Goal: Information Seeking & Learning: Learn about a topic

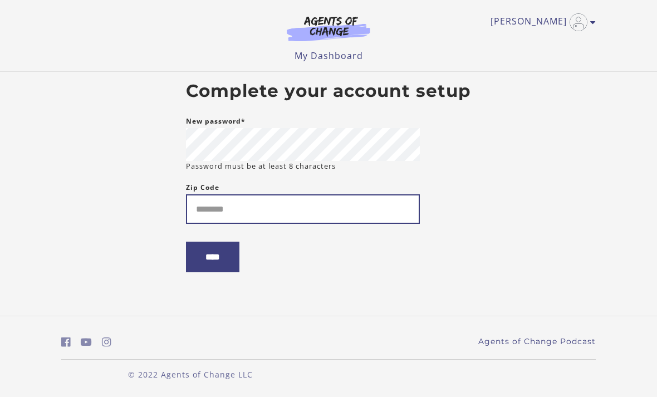
click at [374, 215] on input "Zip Code" at bounding box center [303, 209] width 234 height 30
type input "*****"
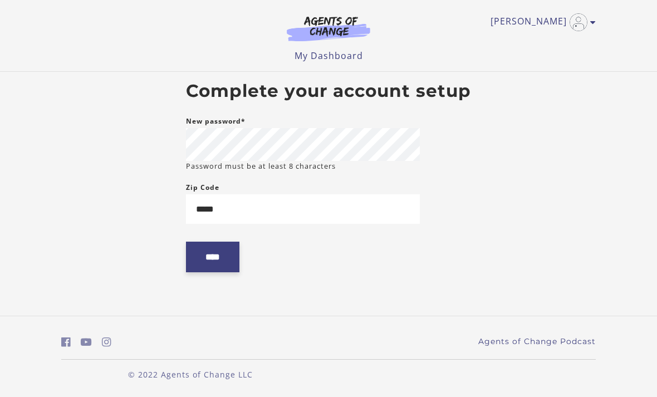
click at [206, 263] on input "****" at bounding box center [212, 257] width 53 height 31
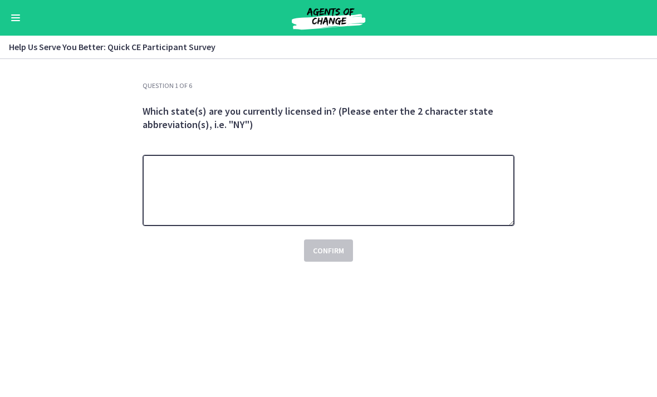
click at [476, 183] on textarea at bounding box center [329, 190] width 372 height 71
type textarea "**"
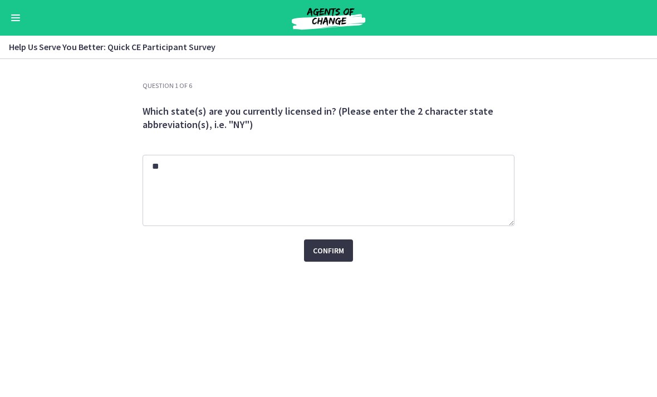
click at [346, 250] on button "Confirm" at bounding box center [328, 251] width 49 height 22
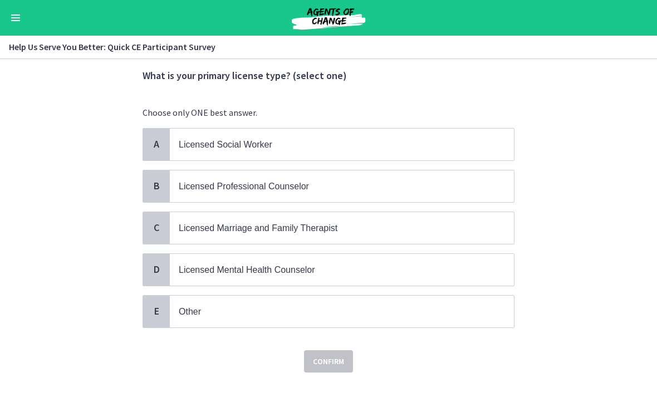
scroll to position [37, 0]
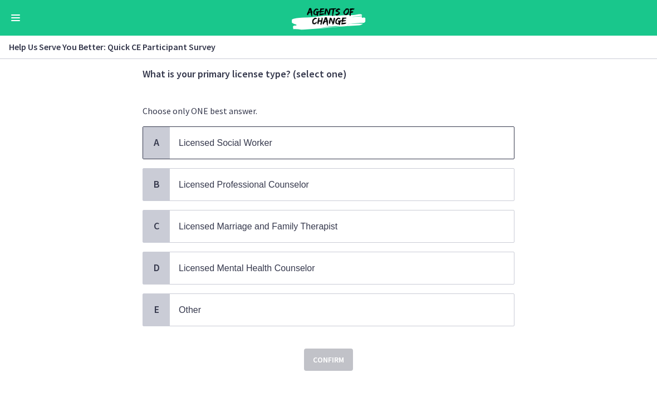
click at [492, 130] on span "Licensed Social Worker" at bounding box center [342, 143] width 344 height 32
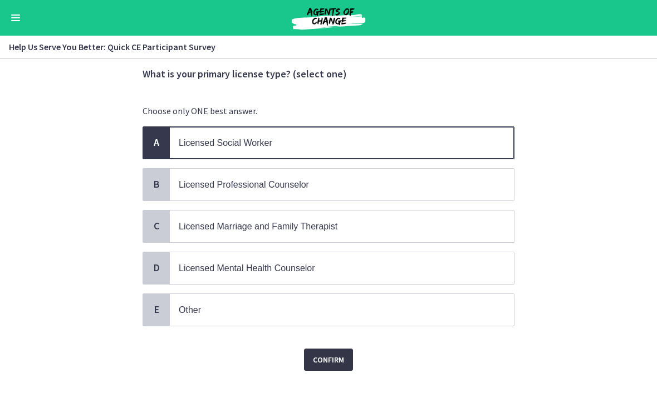
click at [340, 353] on span "Confirm" at bounding box center [328, 359] width 31 height 13
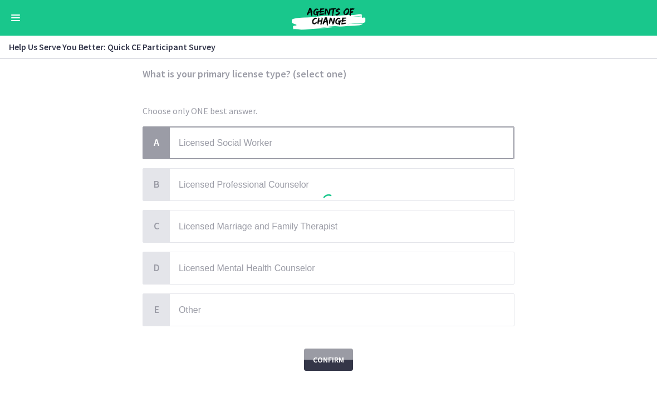
scroll to position [0, 0]
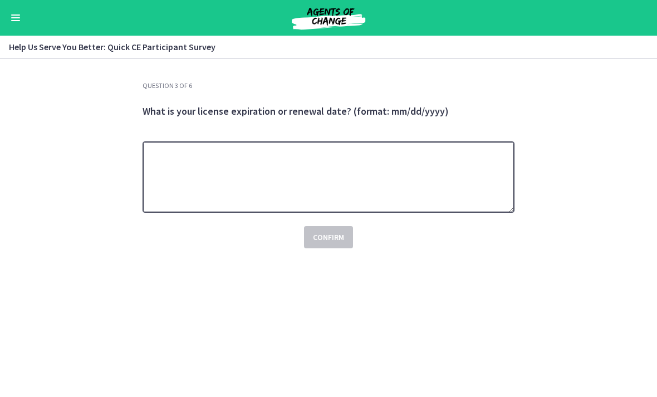
click at [462, 167] on textarea at bounding box center [329, 177] width 372 height 71
type textarea "**********"
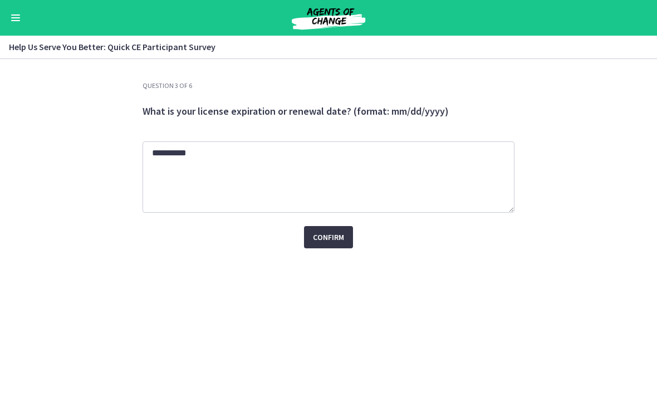
click at [334, 230] on button "Confirm" at bounding box center [328, 237] width 49 height 22
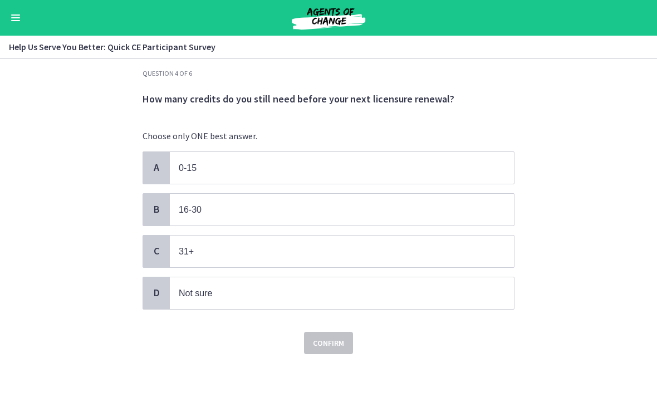
scroll to position [12, 0]
click at [490, 166] on span "0-15" at bounding box center [342, 169] width 344 height 32
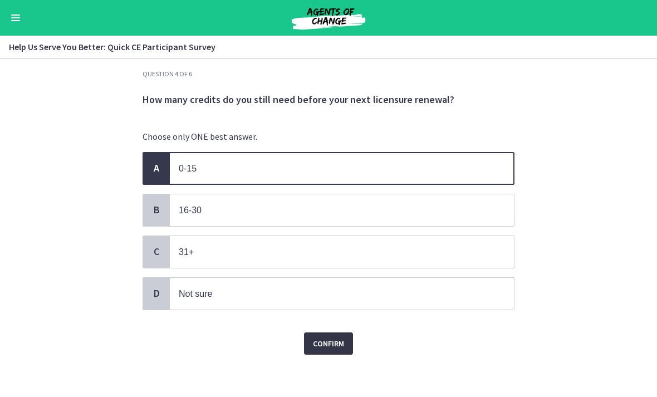
click at [334, 340] on span "Confirm" at bounding box center [328, 343] width 31 height 13
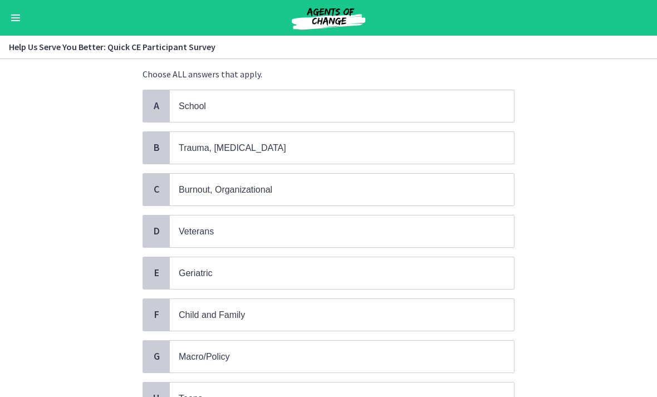
scroll to position [75, 0]
click at [490, 100] on span "School" at bounding box center [342, 106] width 344 height 32
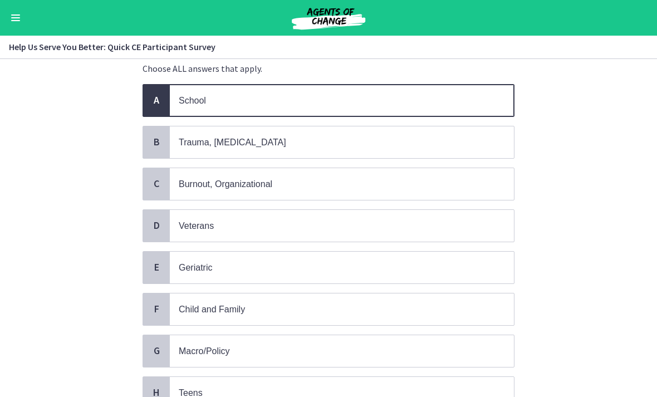
scroll to position [80, 0]
click at [495, 131] on span "Trauma, [MEDICAL_DATA]" at bounding box center [342, 142] width 344 height 32
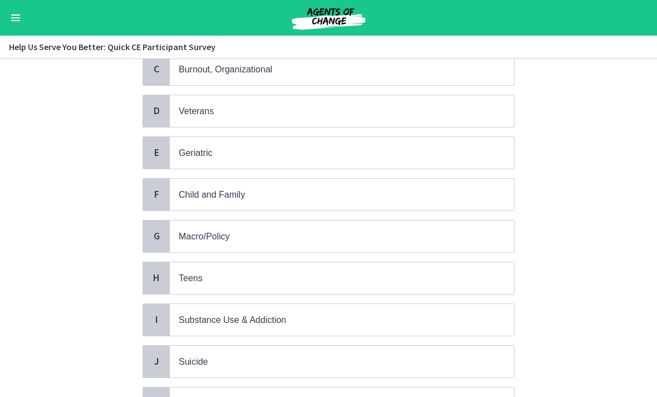
scroll to position [211, 0]
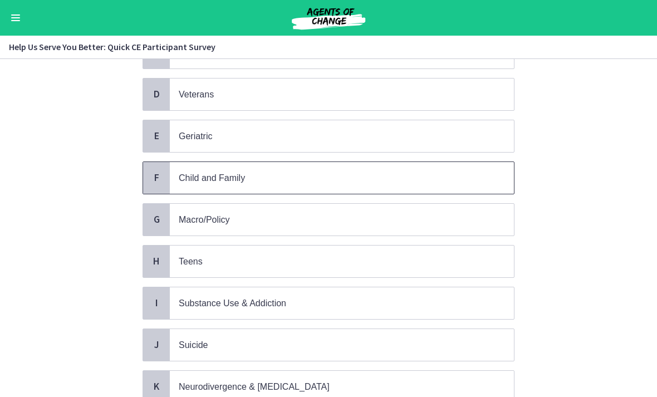
click at [499, 177] on span "Child and Family" at bounding box center [342, 178] width 344 height 32
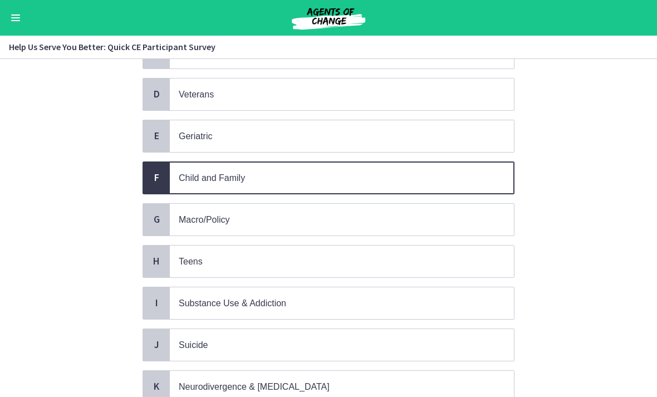
scroll to position [327, 0]
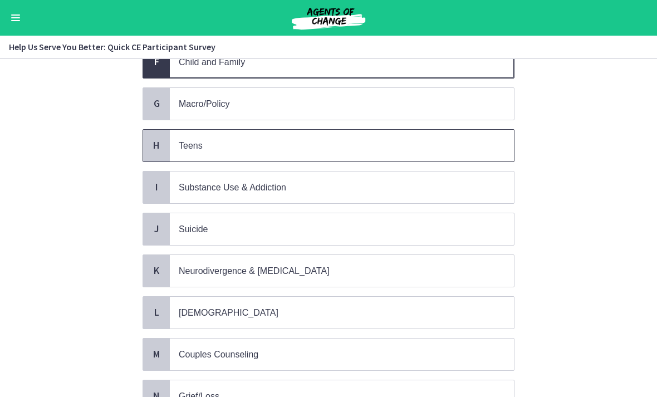
click at [502, 149] on span "Teens" at bounding box center [342, 146] width 344 height 32
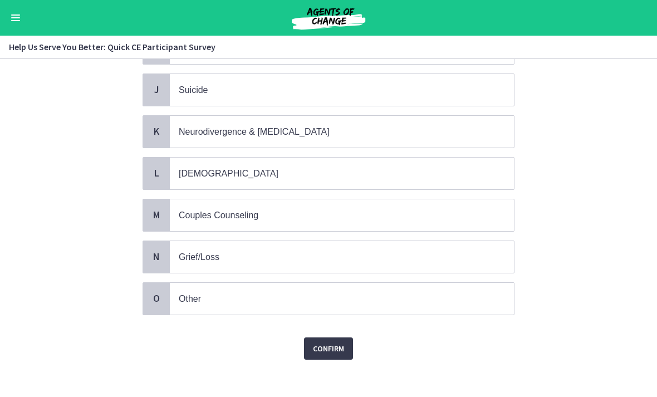
scroll to position [465, 0]
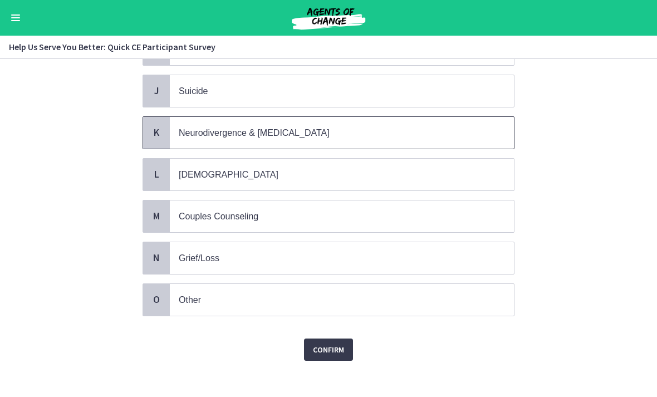
click at [476, 119] on span "Neurodivergence & [MEDICAL_DATA]" at bounding box center [342, 133] width 344 height 32
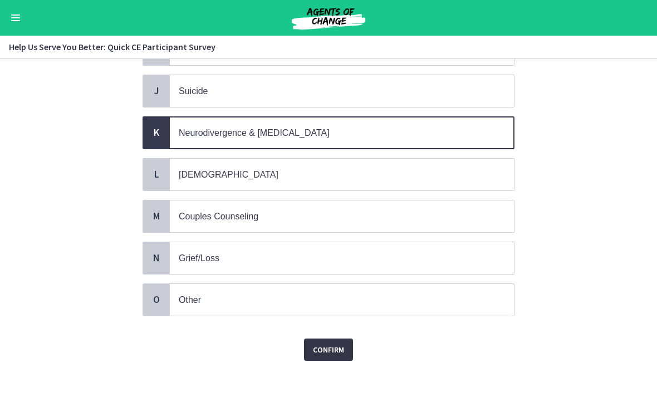
click at [335, 348] on span "Confirm" at bounding box center [328, 349] width 31 height 13
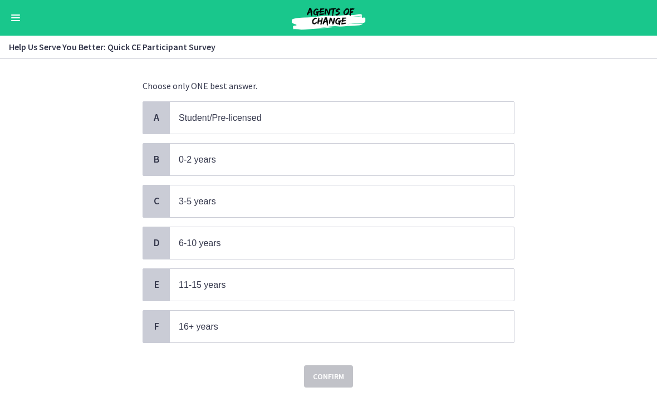
scroll to position [66, 0]
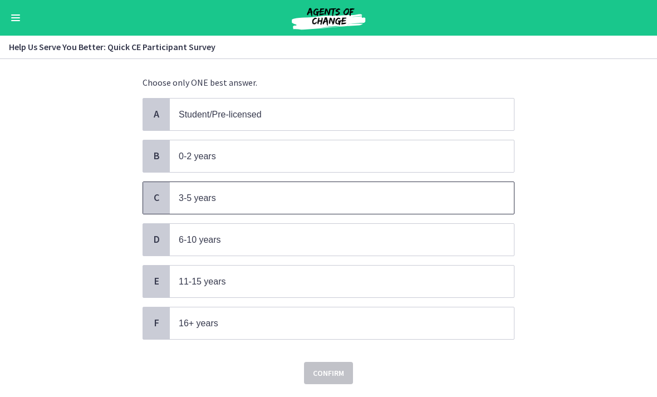
click at [487, 196] on span "3-5 years" at bounding box center [342, 198] width 344 height 32
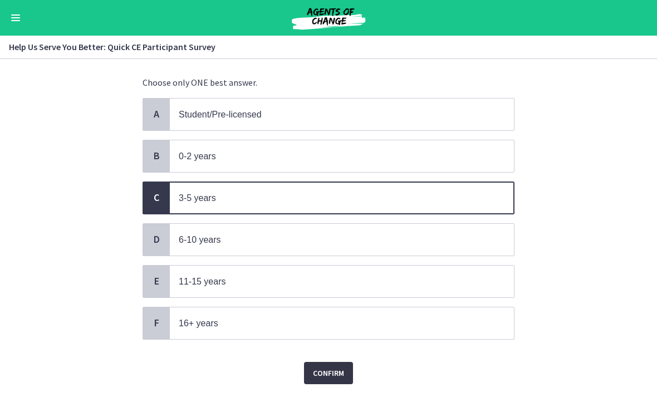
click at [335, 367] on span "Confirm" at bounding box center [328, 373] width 31 height 13
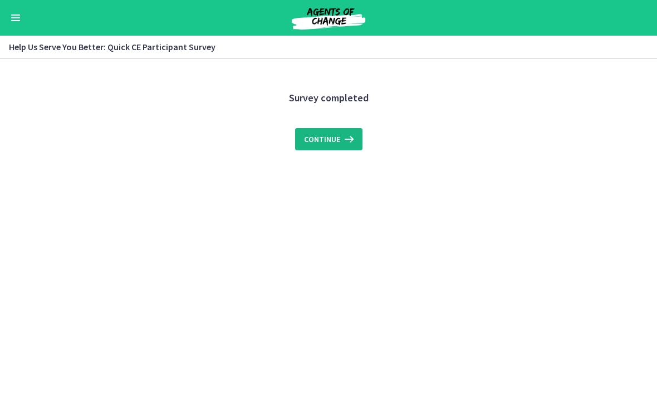
scroll to position [0, 0]
click at [337, 130] on button "Continue" at bounding box center [328, 139] width 67 height 22
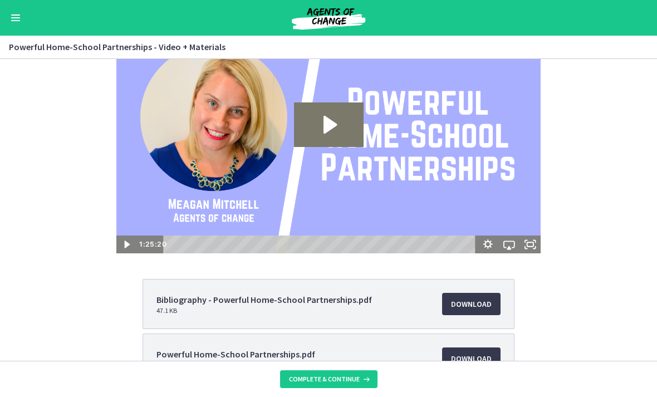
scroll to position [31, 0]
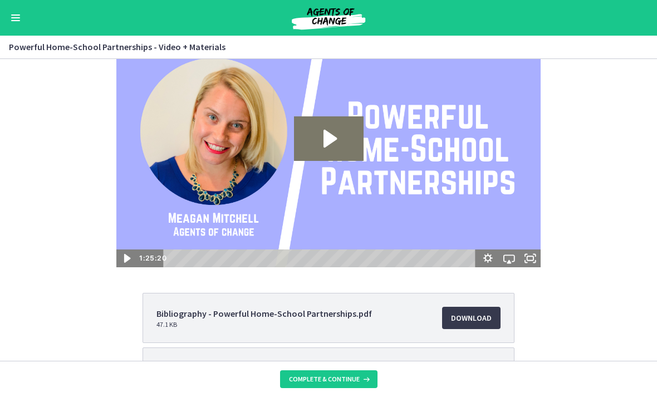
click at [123, 258] on icon "Play Video" at bounding box center [128, 258] width 26 height 21
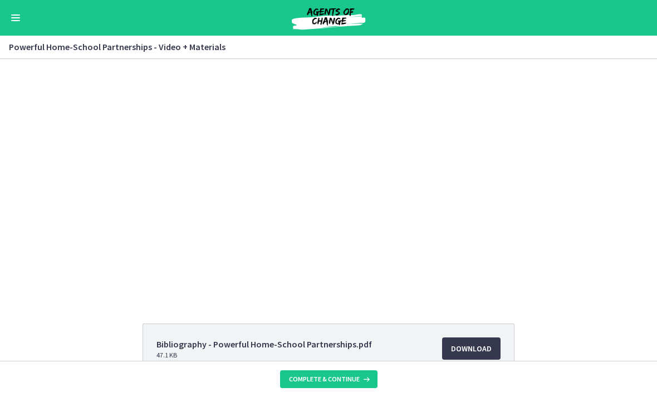
scroll to position [0, 0]
click at [507, 228] on div at bounding box center [328, 178] width 425 height 239
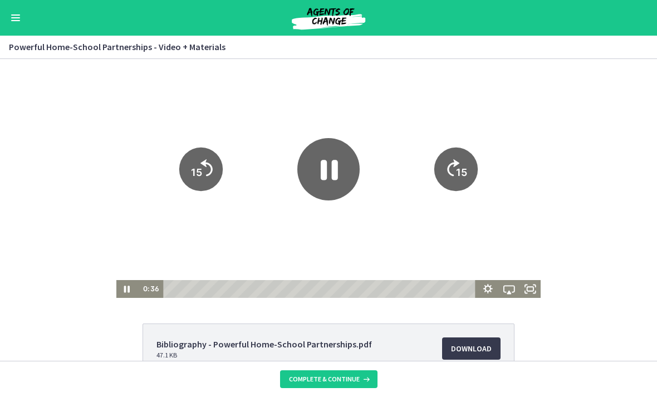
click at [480, 289] on icon "Show settings menu" at bounding box center [487, 289] width 21 height 18
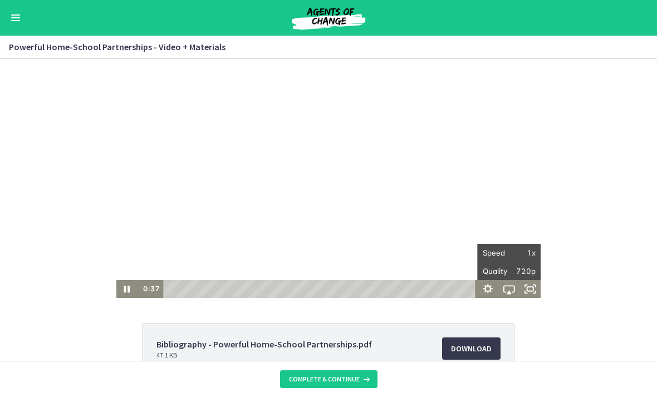
click at [517, 251] on span "1x" at bounding box center [522, 253] width 27 height 18
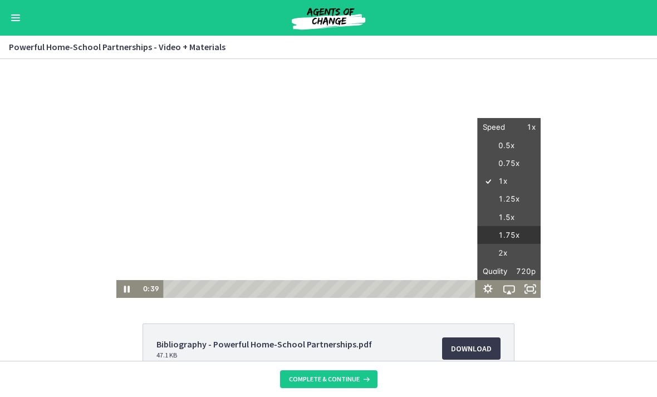
click at [511, 237] on label "1.75x" at bounding box center [509, 235] width 64 height 19
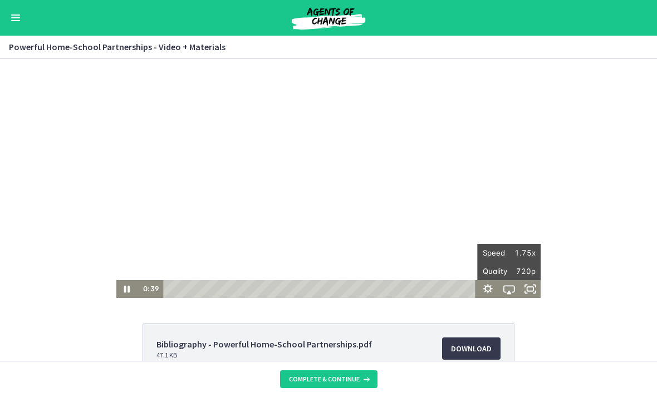
click at [611, 230] on div "Tap for sound @keyframes VOLUME_SMALL_WAVE_FLASH { 0% { opacity: 0; } 33% { opa…" at bounding box center [328, 178] width 657 height 239
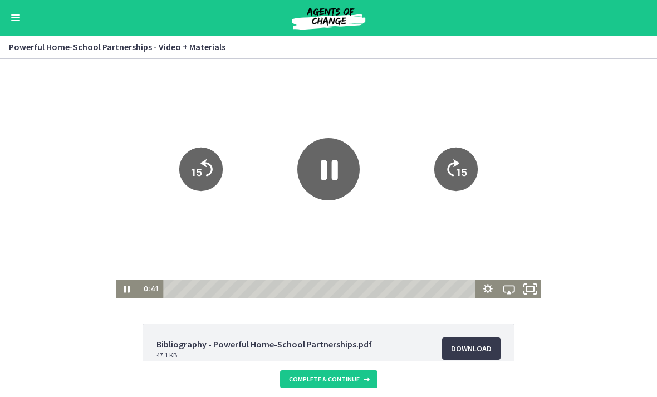
click at [533, 289] on icon "Fullscreen" at bounding box center [531, 289] width 26 height 21
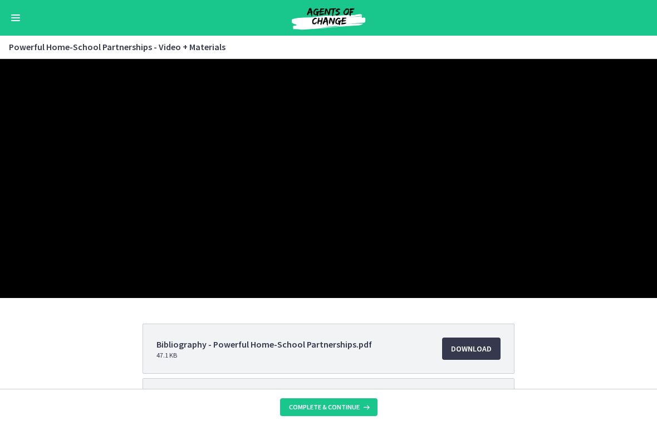
click at [478, 298] on div at bounding box center [328, 178] width 657 height 239
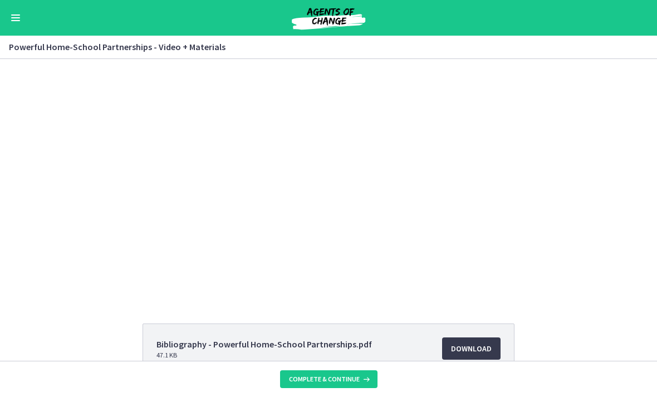
click at [512, 230] on div at bounding box center [328, 178] width 425 height 239
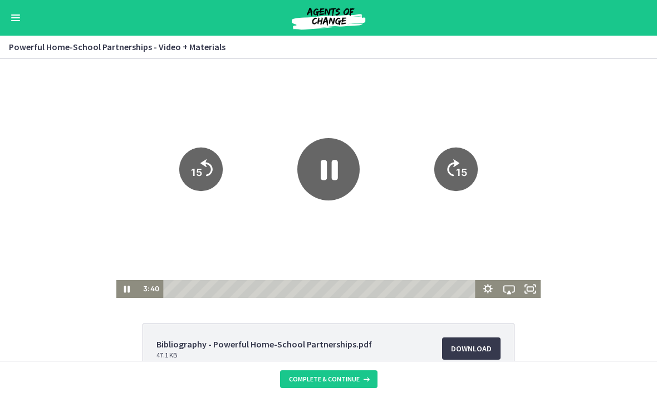
click at [464, 162] on icon "15" at bounding box center [456, 169] width 43 height 43
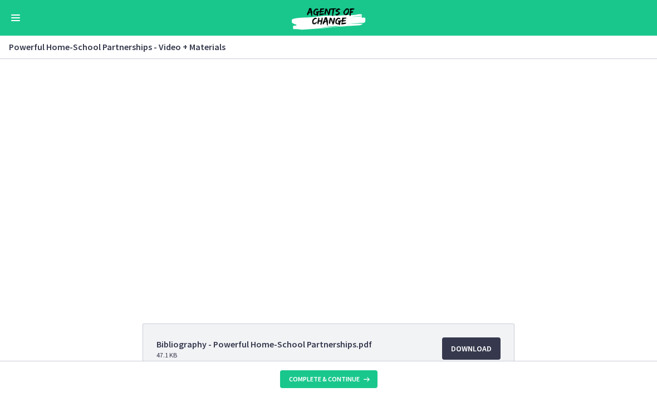
click at [454, 161] on div at bounding box center [328, 178] width 425 height 239
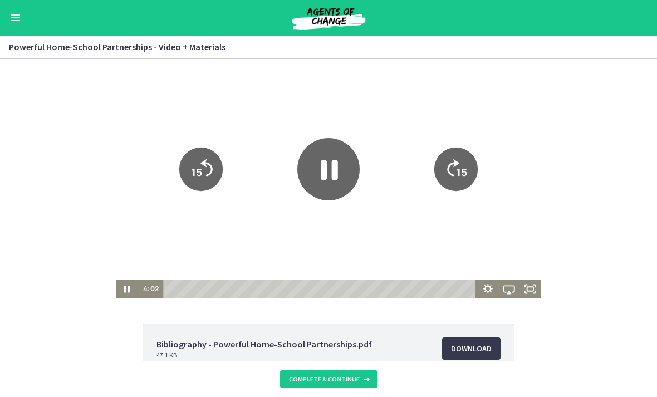
click at [456, 177] on icon "15" at bounding box center [456, 169] width 43 height 43
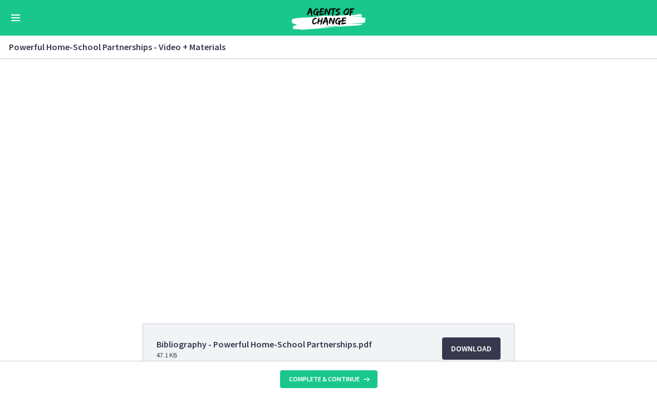
click at [469, 153] on div at bounding box center [328, 178] width 425 height 239
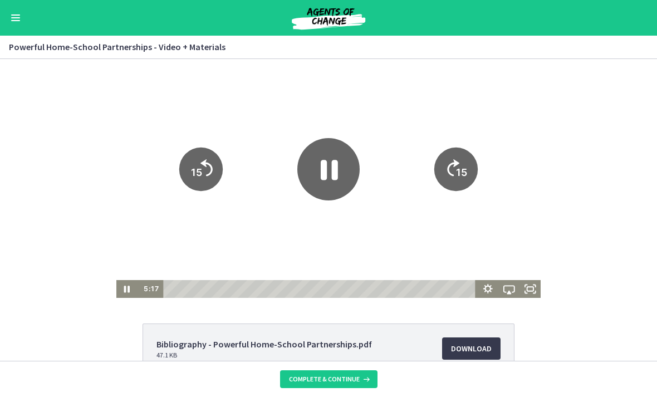
click at [453, 168] on icon "15" at bounding box center [456, 169] width 43 height 43
click at [482, 295] on icon "Show settings menu" at bounding box center [487, 289] width 21 height 18
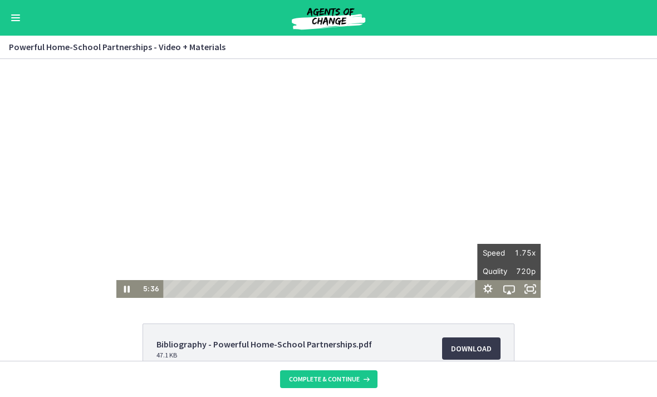
click at [572, 192] on div "Tap for sound @keyframes VOLUME_SMALL_WAVE_FLASH { 0% { opacity: 0; } 33% { opa…" at bounding box center [328, 178] width 657 height 239
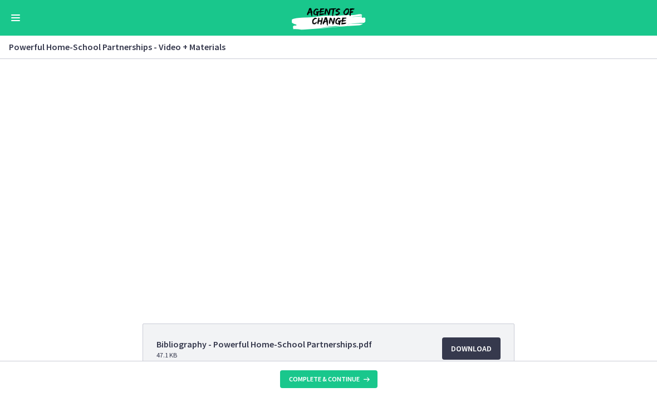
click at [471, 184] on div at bounding box center [328, 178] width 425 height 239
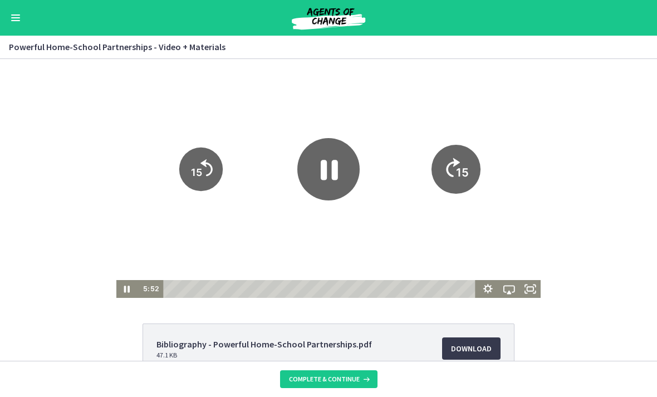
click at [457, 175] on tspan "15" at bounding box center [462, 173] width 13 height 14
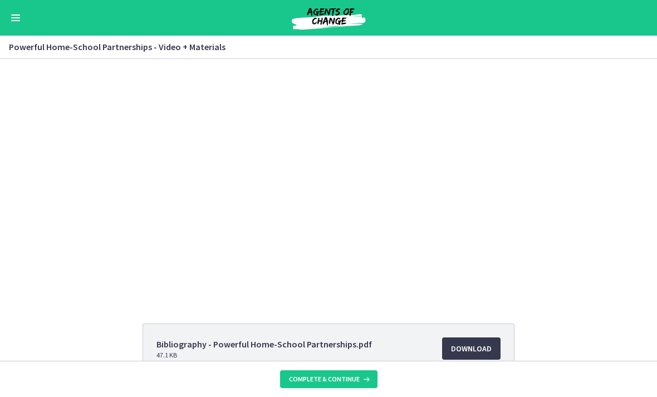
click at [509, 174] on div at bounding box center [328, 178] width 425 height 239
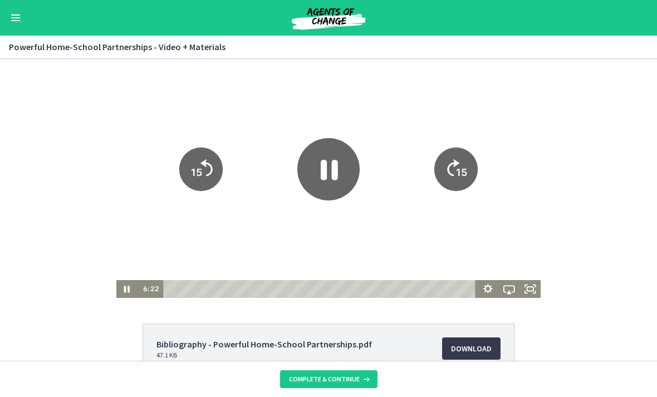
click at [462, 164] on icon "15" at bounding box center [456, 169] width 43 height 43
click at [455, 176] on icon "15" at bounding box center [456, 169] width 43 height 43
click at [461, 166] on icon "15" at bounding box center [456, 169] width 49 height 49
click at [463, 178] on tspan "15" at bounding box center [461, 173] width 11 height 12
click at [464, 176] on tspan "15" at bounding box center [461, 173] width 11 height 12
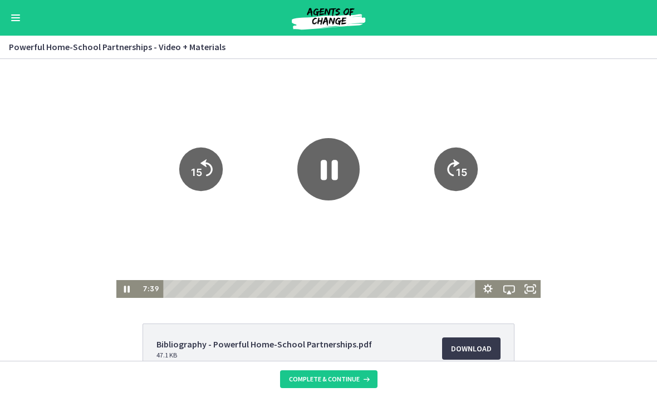
click at [465, 173] on tspan "15" at bounding box center [461, 173] width 11 height 12
click at [461, 174] on tspan "15" at bounding box center [461, 173] width 11 height 12
click at [464, 174] on tspan "15" at bounding box center [461, 173] width 11 height 12
click at [464, 172] on tspan "15" at bounding box center [461, 173] width 11 height 12
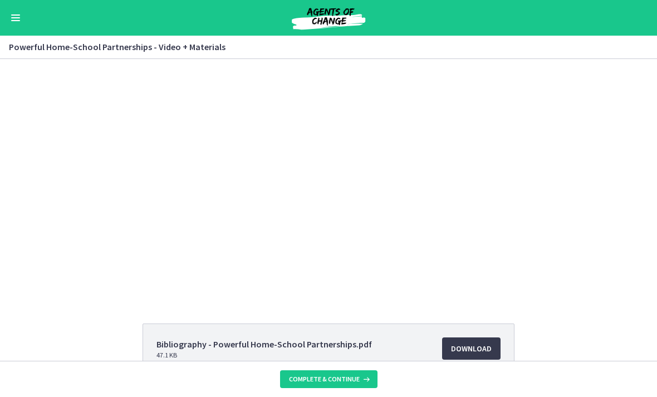
click at [494, 109] on div at bounding box center [328, 178] width 425 height 239
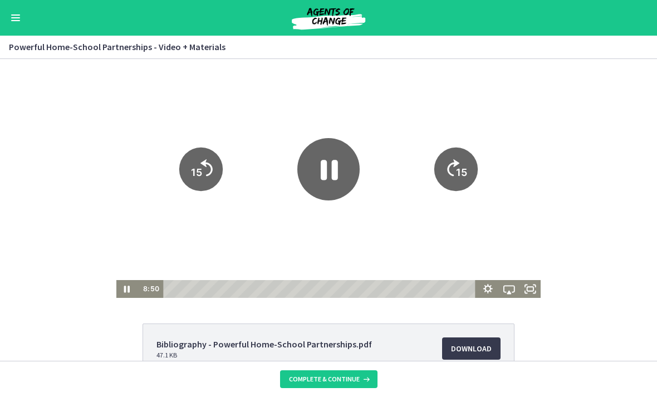
click at [446, 185] on icon "15" at bounding box center [456, 169] width 43 height 43
click at [459, 177] on tspan "15" at bounding box center [462, 173] width 13 height 14
click at [462, 173] on tspan "15" at bounding box center [462, 173] width 13 height 14
click at [463, 163] on icon "15" at bounding box center [456, 169] width 43 height 43
click at [456, 165] on icon "Skip ahead 15 seconds" at bounding box center [453, 168] width 12 height 17
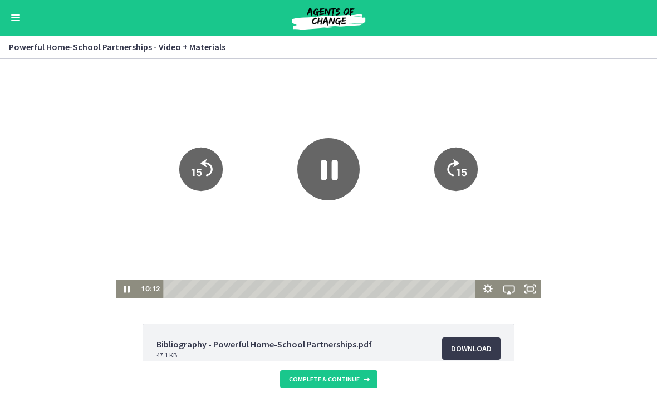
click at [355, 188] on icon "Pause" at bounding box center [329, 169] width 62 height 62
click at [324, 181] on icon "Play Video" at bounding box center [329, 169] width 62 height 62
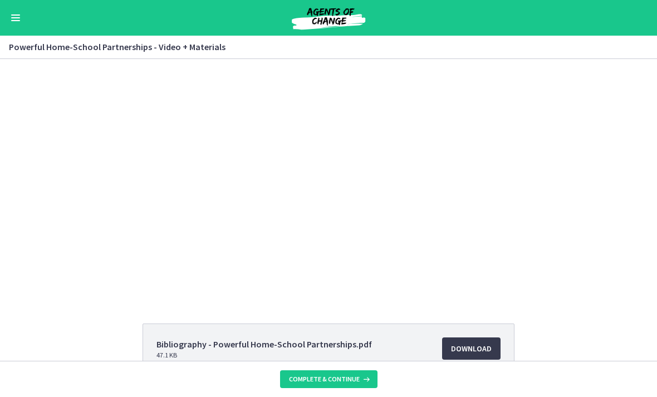
click at [313, 121] on div at bounding box center [328, 178] width 425 height 239
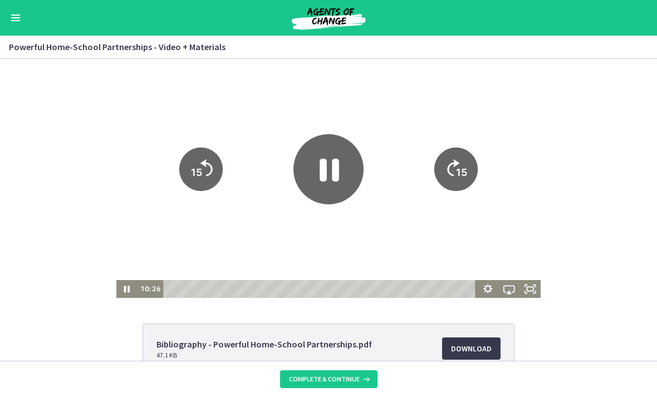
click at [323, 180] on icon "Pause" at bounding box center [330, 170] width 20 height 23
click at [330, 173] on icon "Play Video" at bounding box center [329, 169] width 18 height 25
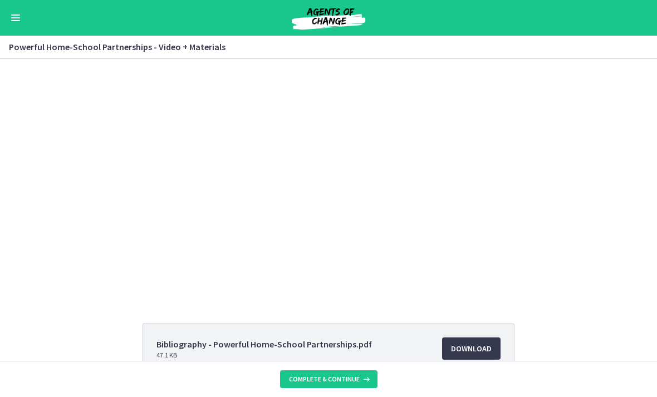
click at [500, 189] on div at bounding box center [328, 178] width 425 height 239
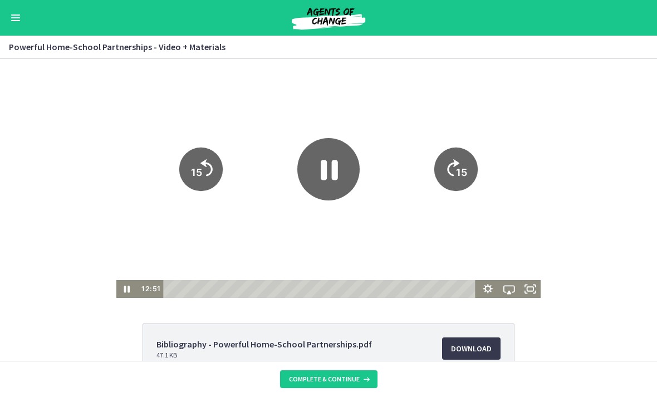
click at [465, 167] on text "15" at bounding box center [461, 173] width 11 height 12
click at [465, 159] on icon "15" at bounding box center [456, 131] width 55 height 55
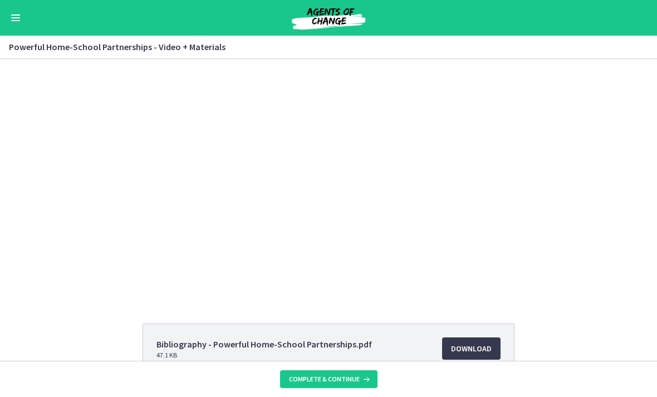
click at [486, 218] on div at bounding box center [328, 178] width 425 height 239
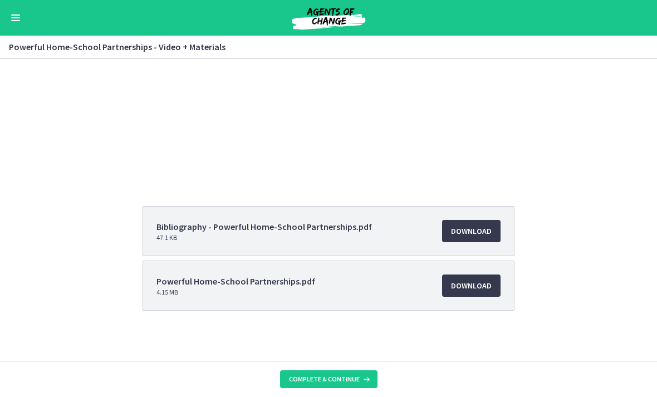
scroll to position [120, 0]
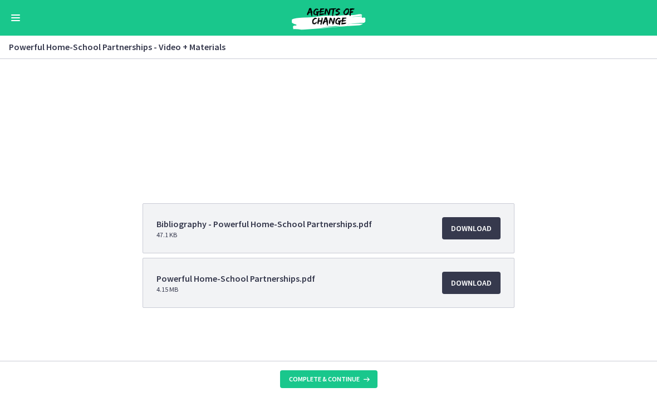
click at [439, 111] on div at bounding box center [328, 58] width 425 height 239
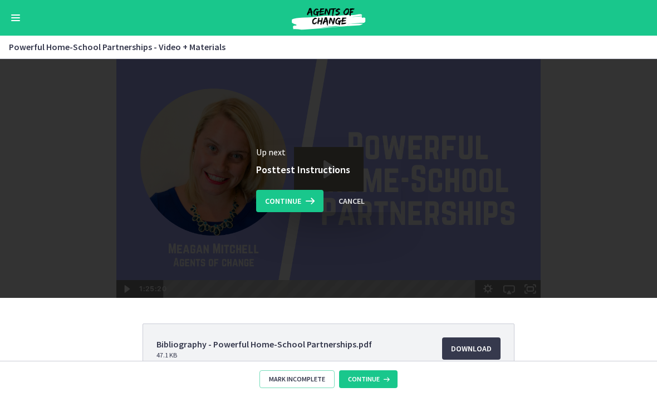
scroll to position [0, 0]
click at [295, 199] on span "Continue" at bounding box center [283, 200] width 36 height 13
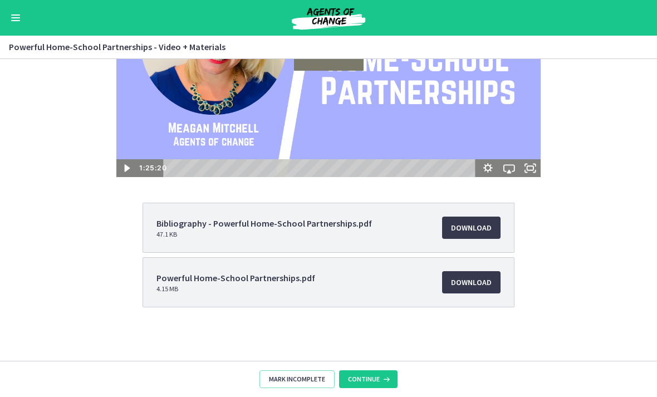
scroll to position [121, 0]
click at [476, 283] on span "Download Opens in a new window" at bounding box center [471, 282] width 41 height 13
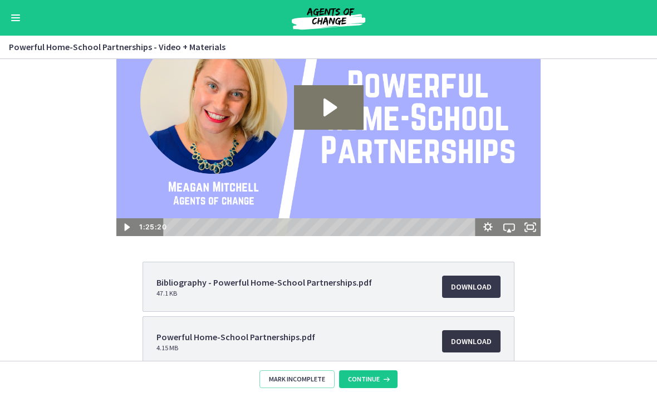
scroll to position [57, 0]
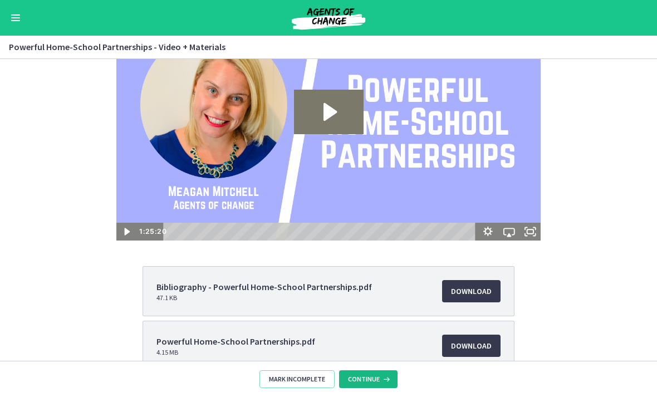
click at [369, 377] on span "Continue" at bounding box center [364, 379] width 32 height 9
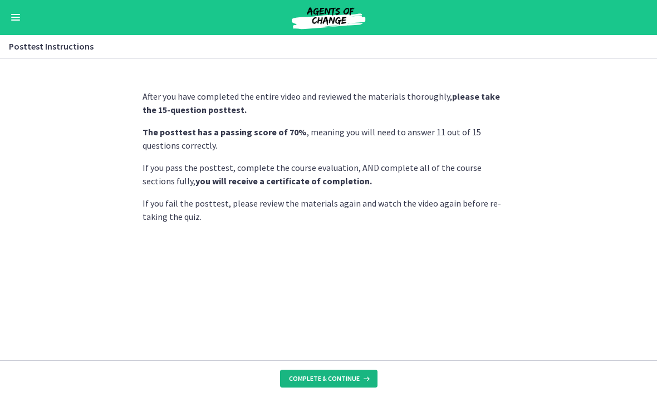
click at [329, 381] on span "Complete & continue" at bounding box center [324, 379] width 71 height 9
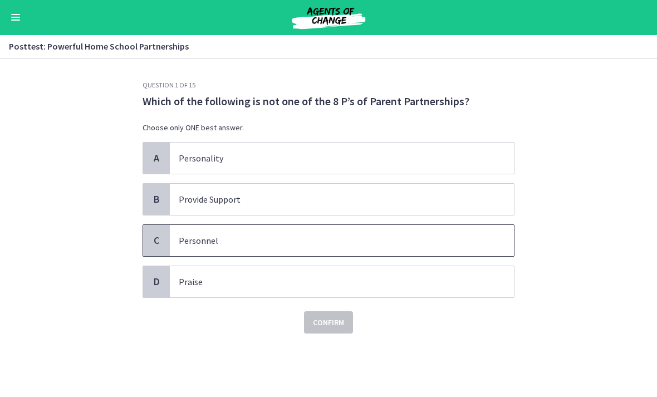
click at [362, 238] on p "Personnel" at bounding box center [331, 241] width 304 height 13
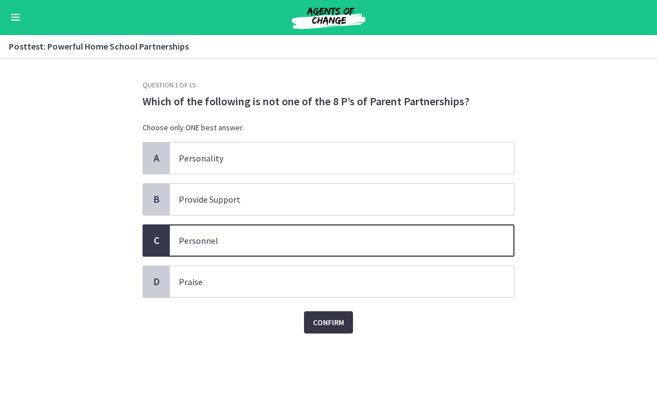
click at [336, 331] on button "Confirm" at bounding box center [328, 323] width 49 height 22
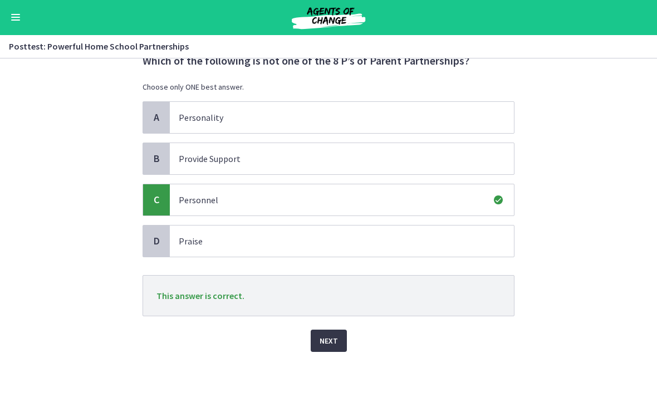
scroll to position [41, 0]
click at [329, 343] on span "Next" at bounding box center [329, 341] width 18 height 13
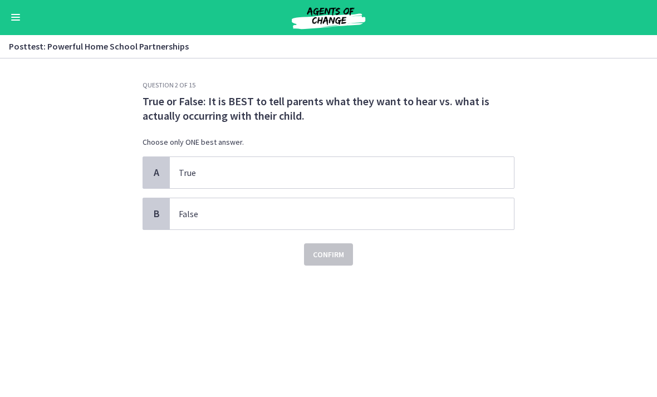
scroll to position [0, 0]
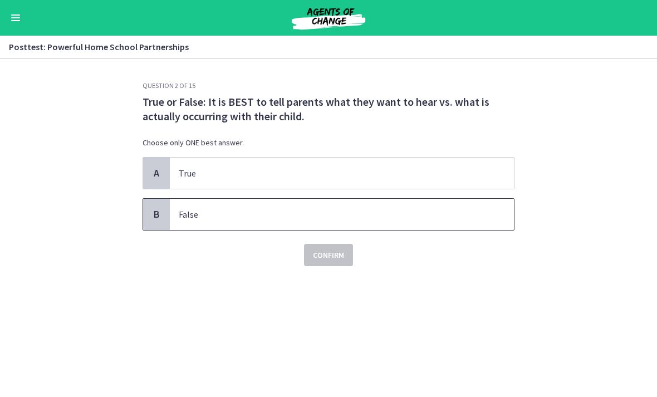
click at [362, 217] on p "False" at bounding box center [331, 214] width 304 height 13
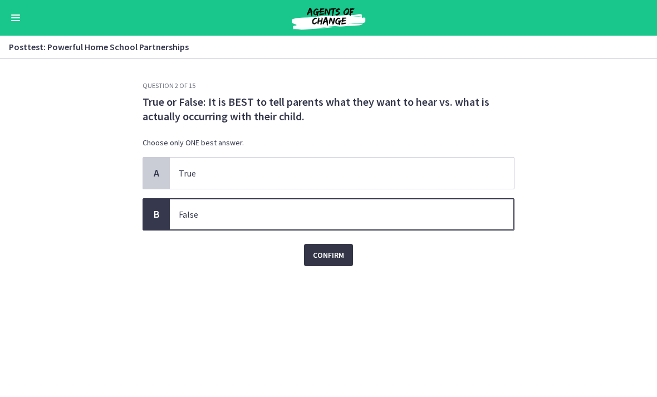
click at [335, 259] on span "Confirm" at bounding box center [328, 254] width 31 height 13
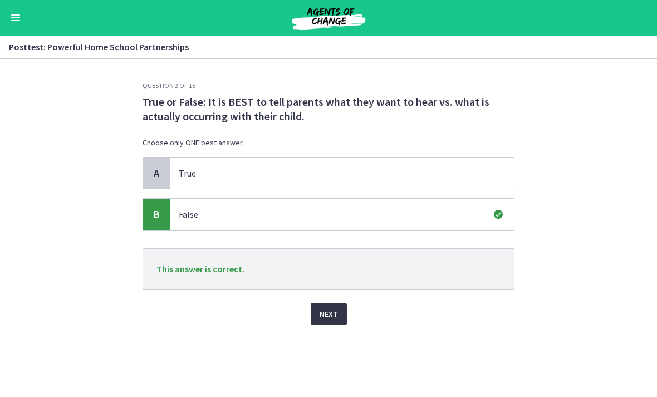
click at [340, 321] on button "Next" at bounding box center [329, 314] width 36 height 22
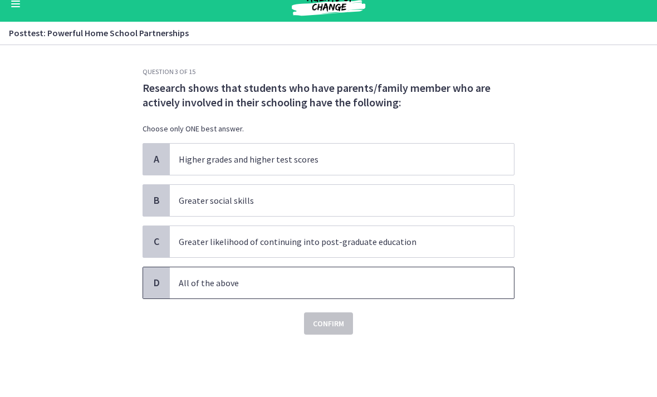
click at [392, 294] on span "All of the above" at bounding box center [342, 296] width 344 height 31
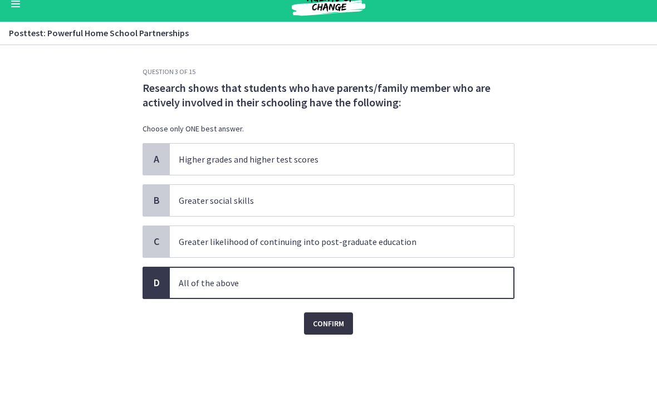
click at [329, 331] on span "Confirm" at bounding box center [328, 337] width 31 height 13
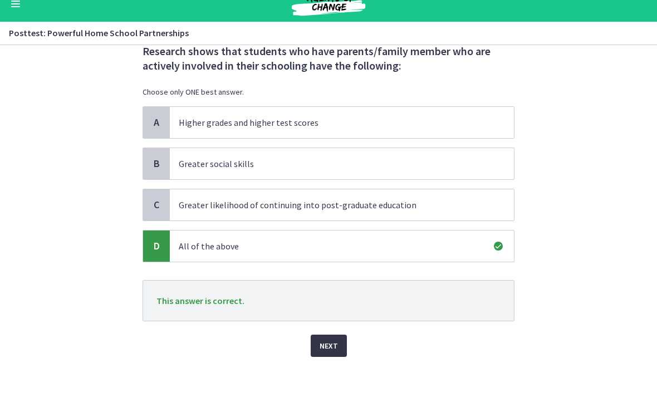
scroll to position [38, 0]
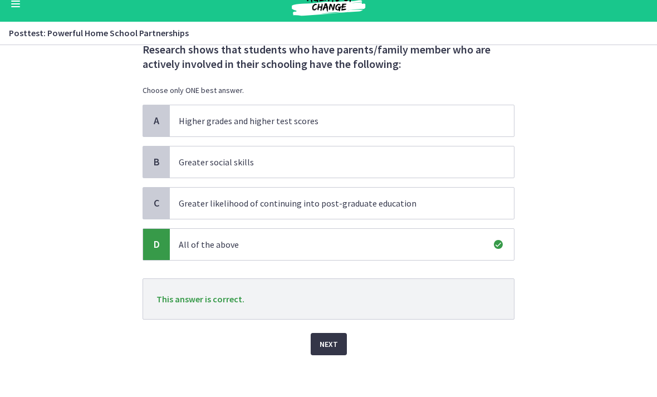
click at [333, 352] on span "Next" at bounding box center [329, 358] width 18 height 13
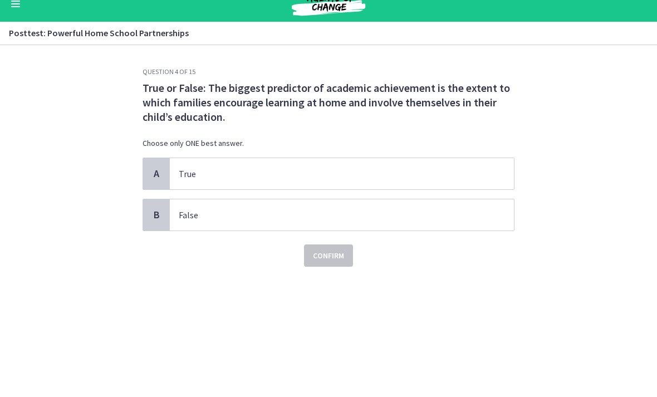
scroll to position [0, 0]
click at [451, 181] on p "True" at bounding box center [331, 187] width 304 height 13
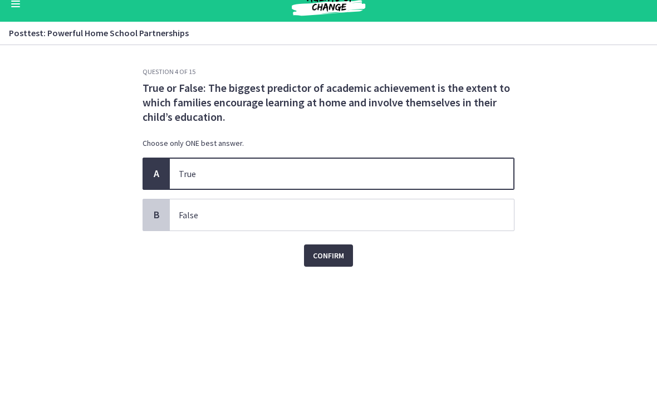
click at [328, 263] on span "Confirm" at bounding box center [328, 269] width 31 height 13
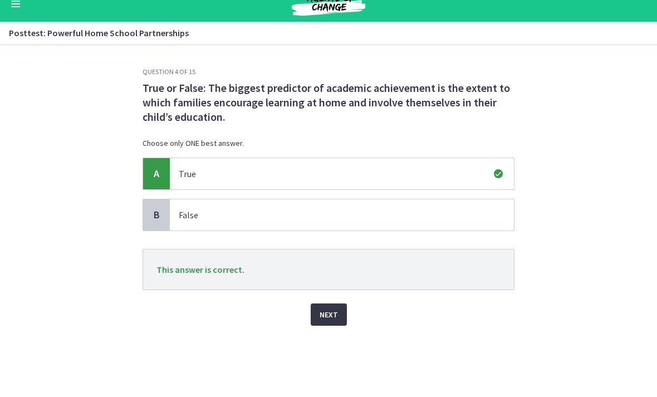
click at [330, 322] on span "Next" at bounding box center [329, 328] width 18 height 13
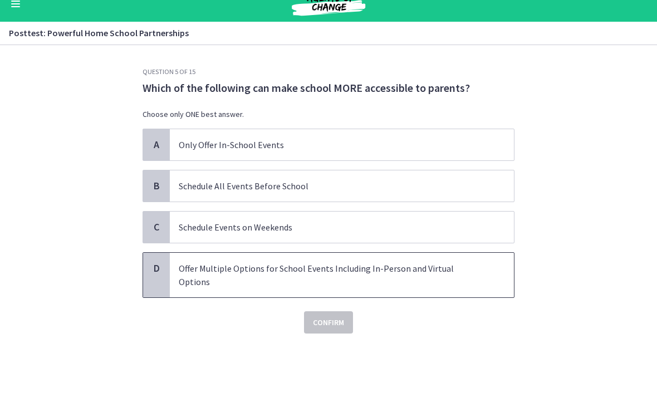
click at [423, 276] on p "Offer Multiple Options for School Events Including In-Person and Virtual Options" at bounding box center [331, 289] width 304 height 27
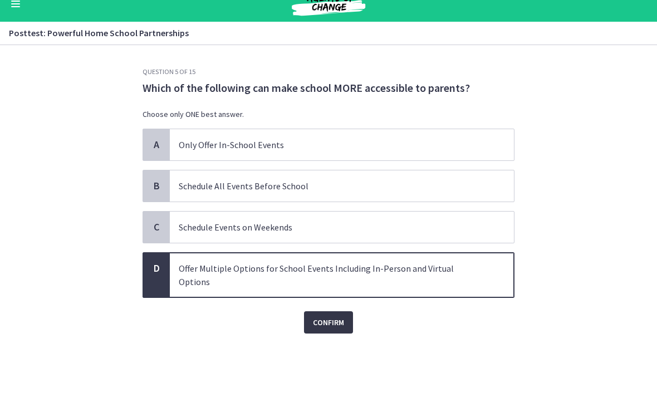
click at [338, 330] on span "Confirm" at bounding box center [328, 336] width 31 height 13
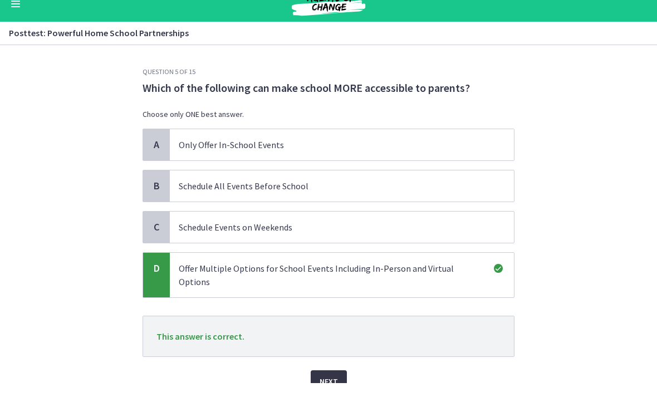
click at [323, 389] on span "Next" at bounding box center [329, 395] width 18 height 13
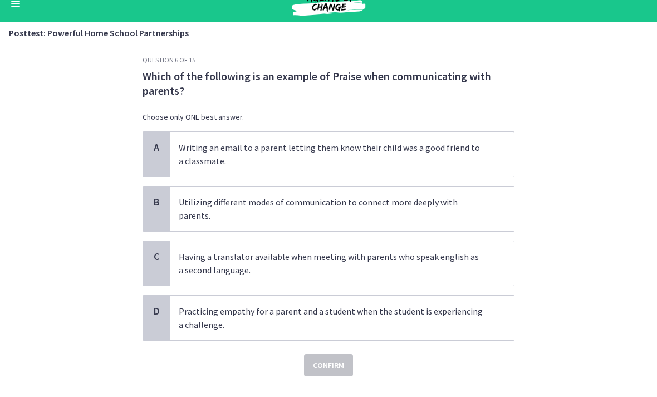
scroll to position [11, 0]
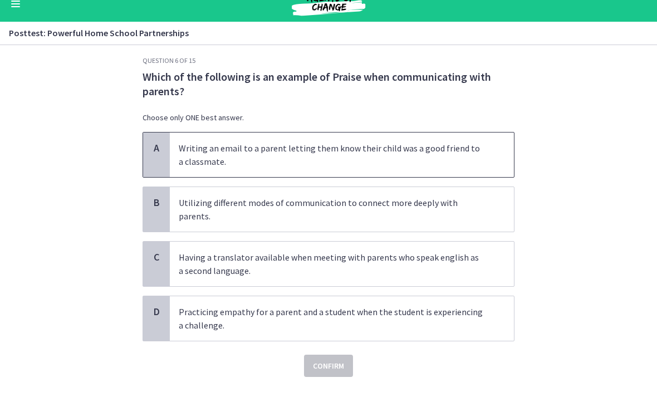
click at [482, 155] on p "Writing an email to a parent letting them know their child was a good friend to…" at bounding box center [331, 168] width 304 height 27
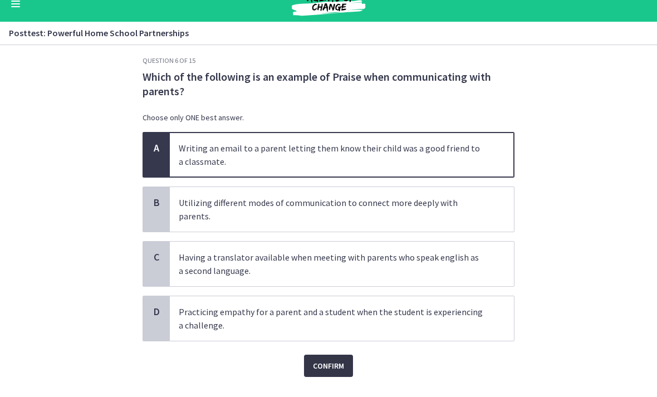
click at [333, 373] on span "Confirm" at bounding box center [328, 379] width 31 height 13
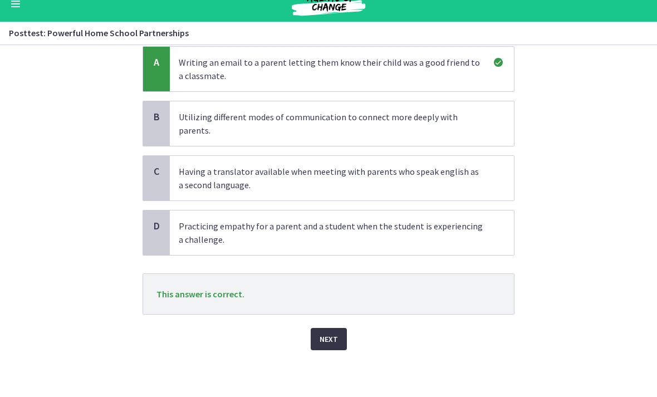
scroll to position [95, 0]
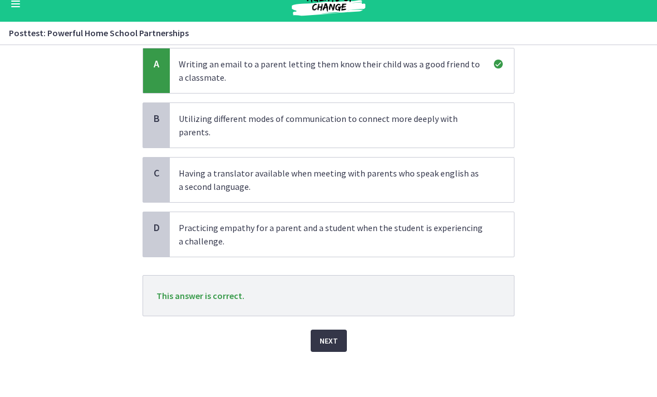
click at [330, 344] on button "Next" at bounding box center [329, 355] width 36 height 22
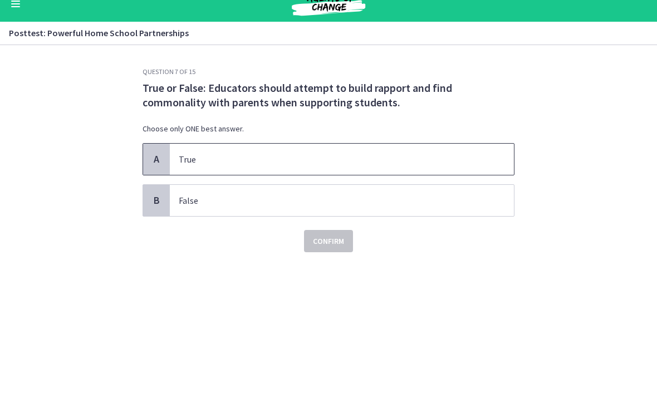
click at [430, 167] on p "True" at bounding box center [331, 173] width 304 height 13
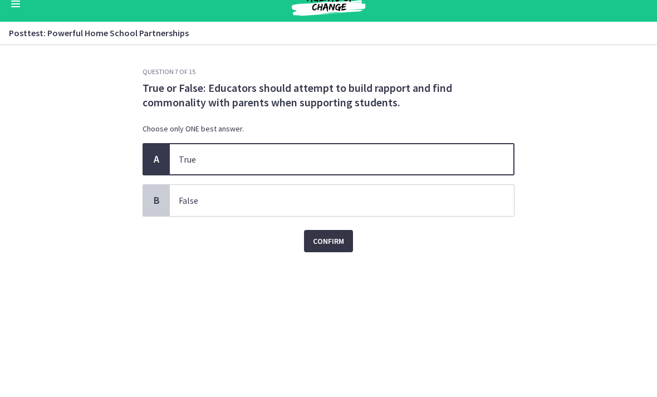
click at [338, 248] on span "Confirm" at bounding box center [328, 254] width 31 height 13
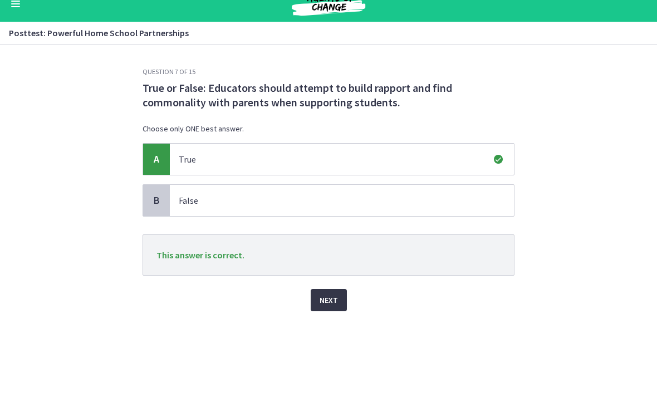
click at [332, 308] on span "Next" at bounding box center [329, 314] width 18 height 13
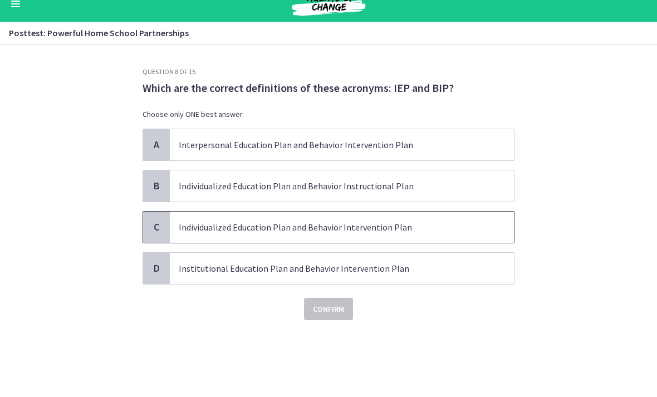
click at [438, 238] on span "Individualized Education Plan and Behavior Intervention Plan" at bounding box center [342, 241] width 344 height 31
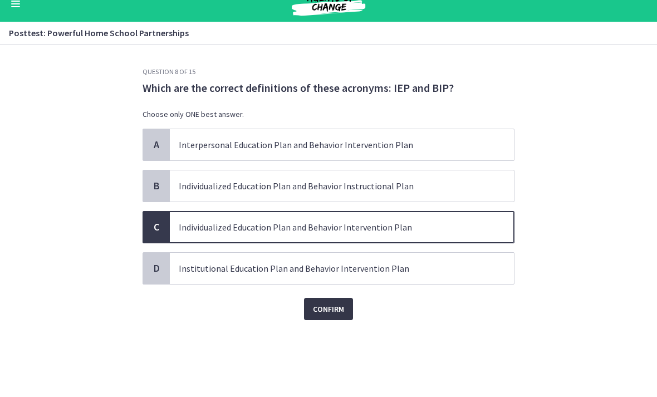
click at [332, 316] on span "Confirm" at bounding box center [328, 322] width 31 height 13
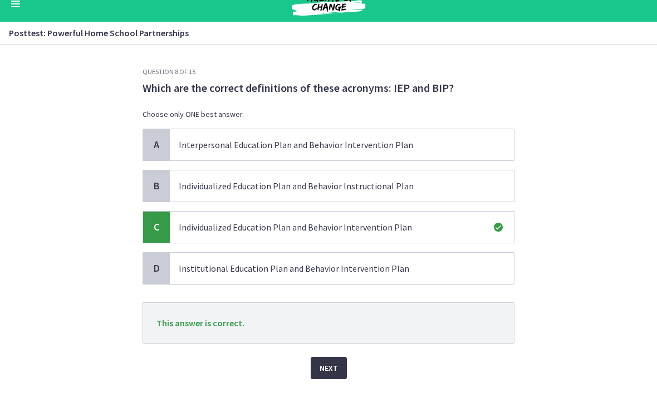
click at [332, 376] on span "Next" at bounding box center [329, 382] width 18 height 13
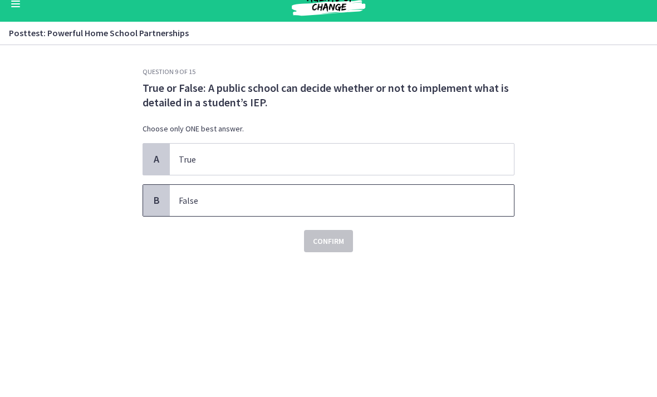
click at [478, 208] on p "False" at bounding box center [331, 214] width 304 height 13
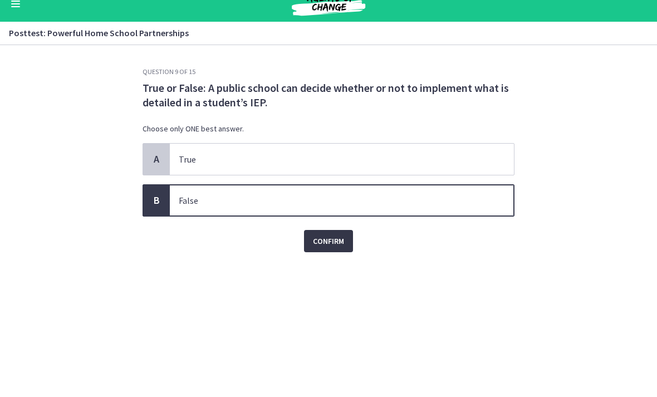
click at [330, 248] on span "Confirm" at bounding box center [328, 254] width 31 height 13
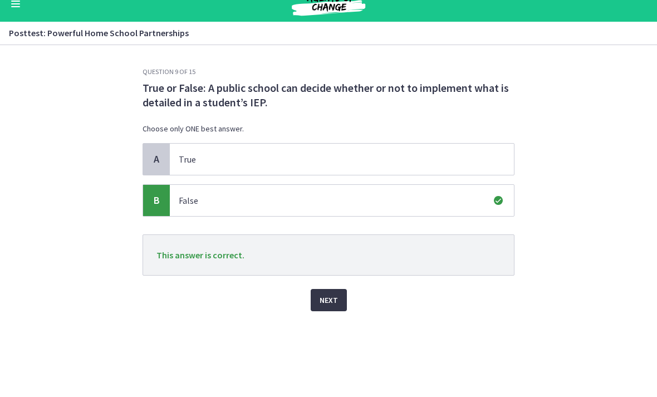
click at [332, 308] on span "Next" at bounding box center [329, 314] width 18 height 13
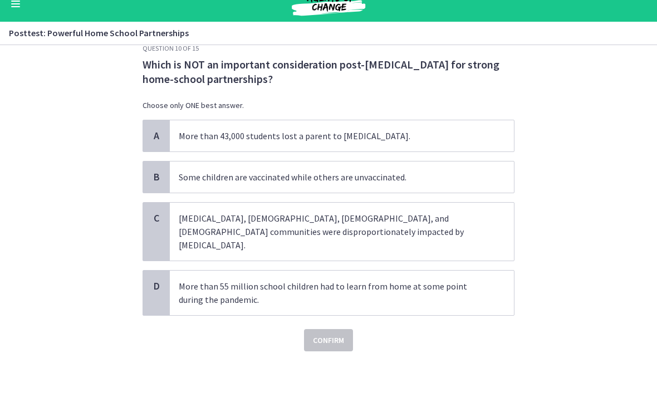
scroll to position [23, 0]
click at [459, 185] on p "Some children are vaccinated while others are unvaccinated." at bounding box center [331, 191] width 304 height 13
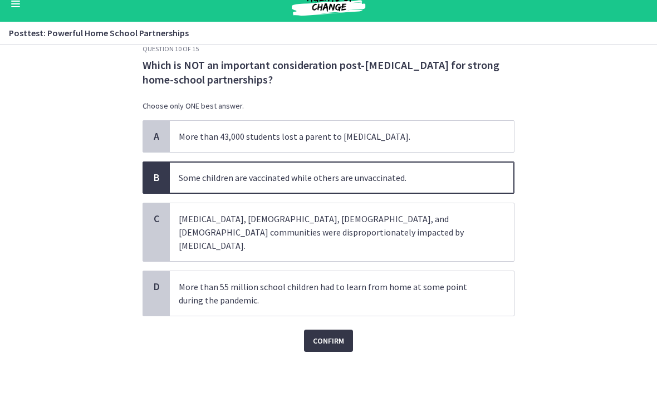
click at [335, 348] on span "Confirm" at bounding box center [328, 354] width 31 height 13
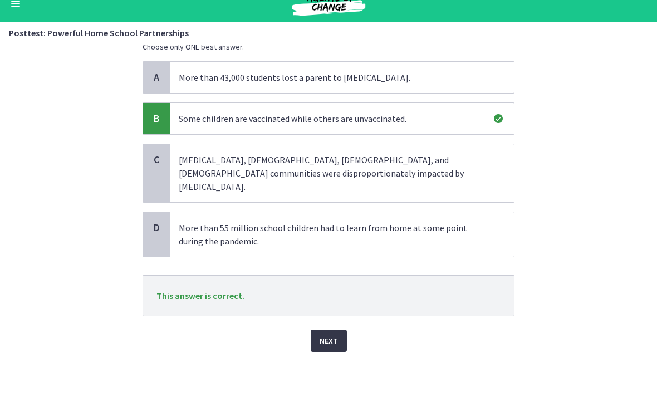
scroll to position [82, 0]
click at [330, 348] on span "Next" at bounding box center [329, 354] width 18 height 13
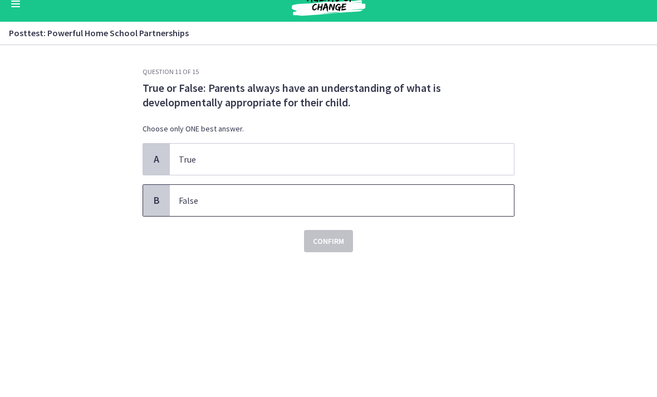
click at [386, 208] on p "False" at bounding box center [331, 214] width 304 height 13
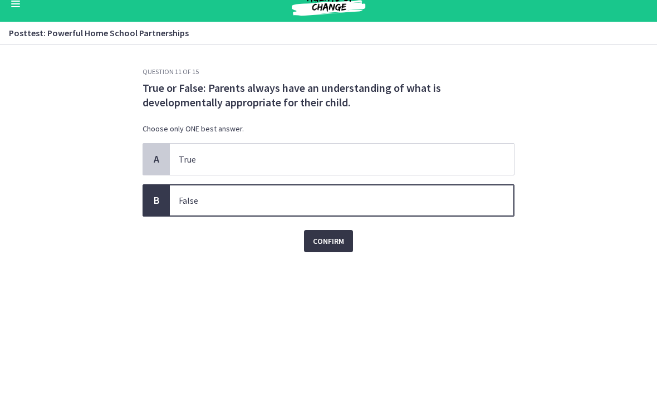
click at [339, 248] on span "Confirm" at bounding box center [328, 254] width 31 height 13
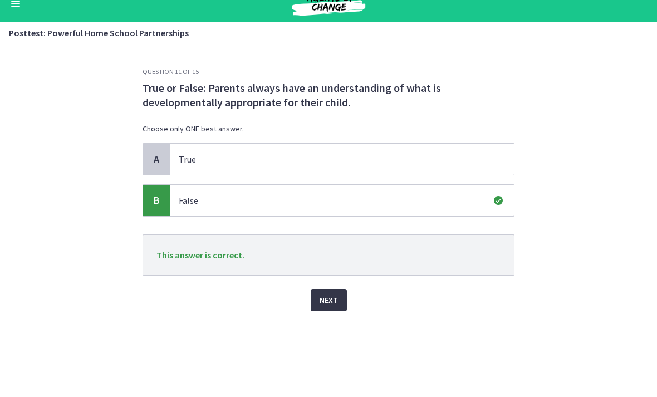
click at [328, 308] on span "Next" at bounding box center [329, 314] width 18 height 13
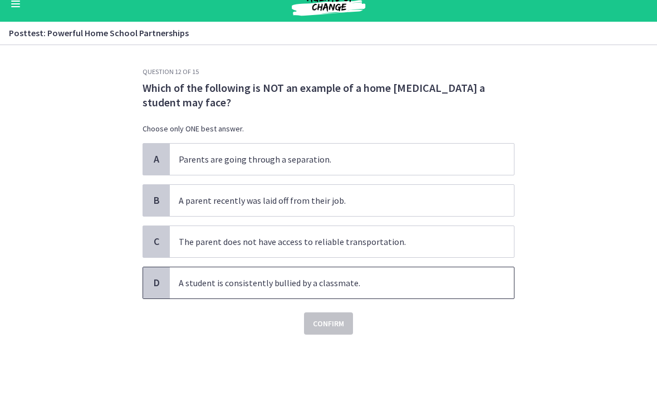
click at [398, 293] on span "A student is consistently bullied by a classmate." at bounding box center [342, 296] width 344 height 31
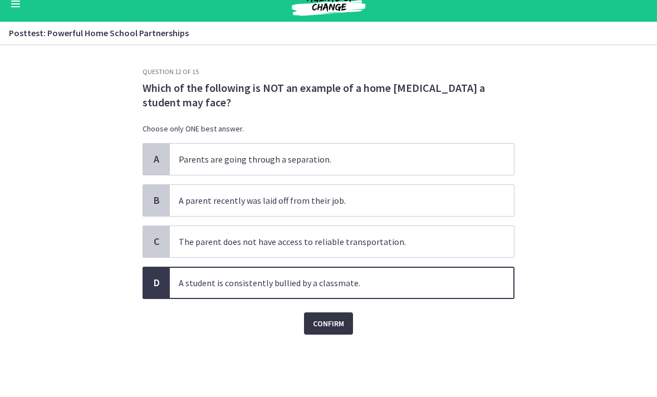
click at [323, 331] on span "Confirm" at bounding box center [328, 337] width 31 height 13
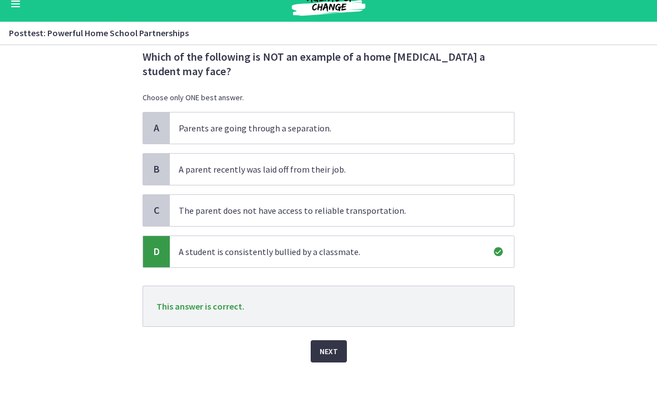
scroll to position [43, 0]
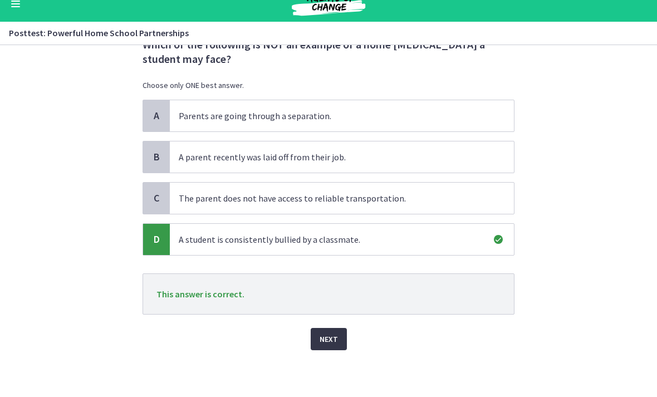
click at [334, 347] on span "Next" at bounding box center [329, 353] width 18 height 13
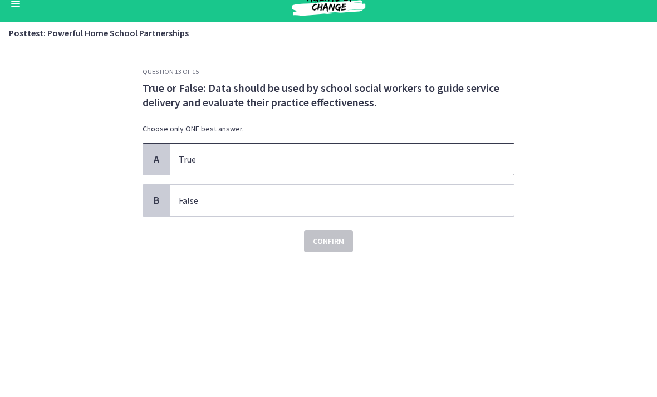
click at [390, 167] on p "True" at bounding box center [331, 173] width 304 height 13
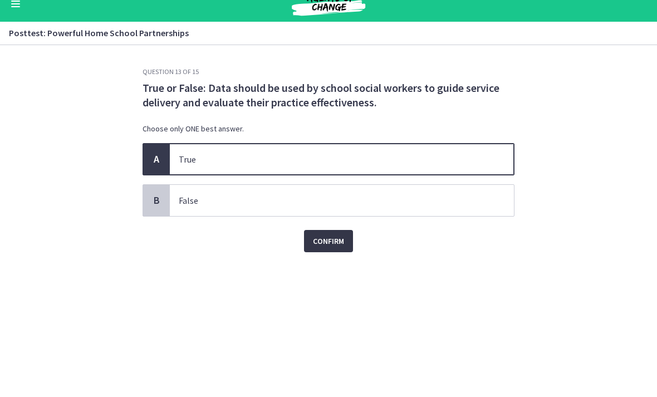
click at [332, 248] on button "Confirm" at bounding box center [328, 255] width 49 height 22
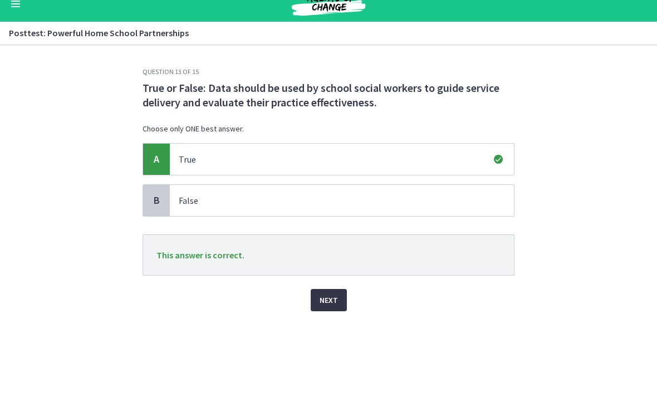
click at [324, 308] on span "Next" at bounding box center [329, 314] width 18 height 13
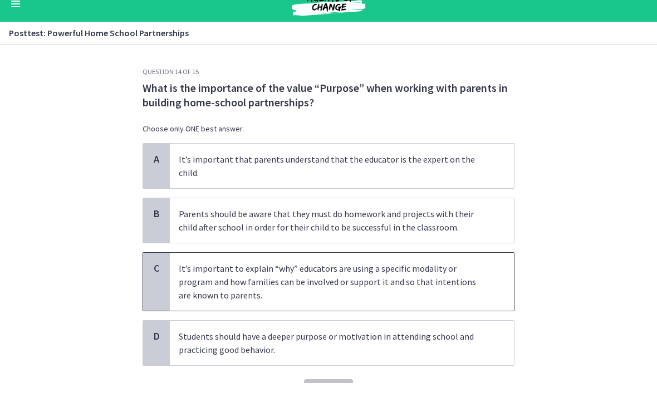
click at [377, 296] on span "It’s important to explain “why” educators are using a specific modality or prog…" at bounding box center [342, 296] width 344 height 58
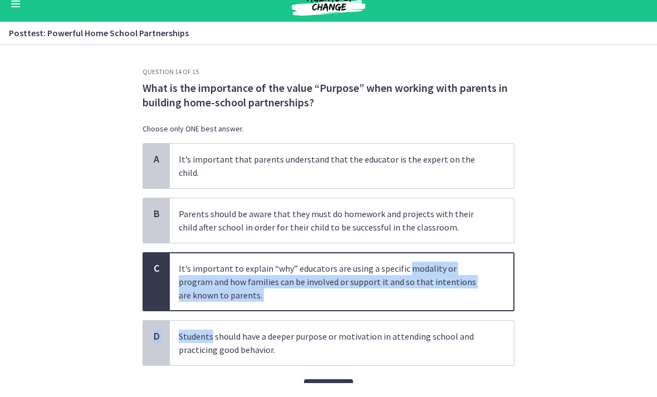
click at [450, 105] on p "What is the importance of the value “Purpose” when working with parents in buil…" at bounding box center [329, 109] width 372 height 29
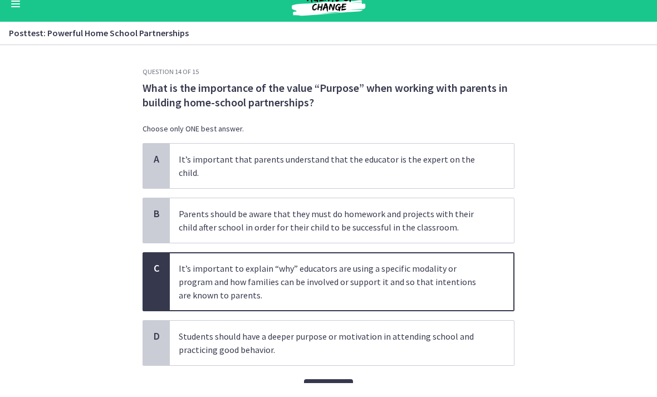
click at [485, 107] on p "What is the importance of the value “Purpose” when working with parents in buil…" at bounding box center [329, 109] width 372 height 29
click at [453, 276] on p "It’s important to explain “why” educators are using a specific modality or prog…" at bounding box center [331, 296] width 304 height 40
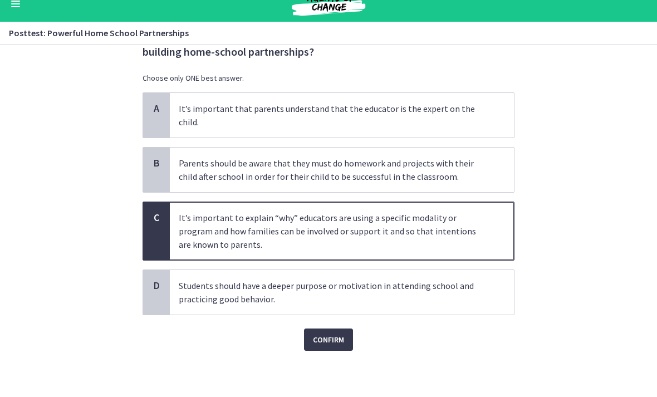
scroll to position [50, 0]
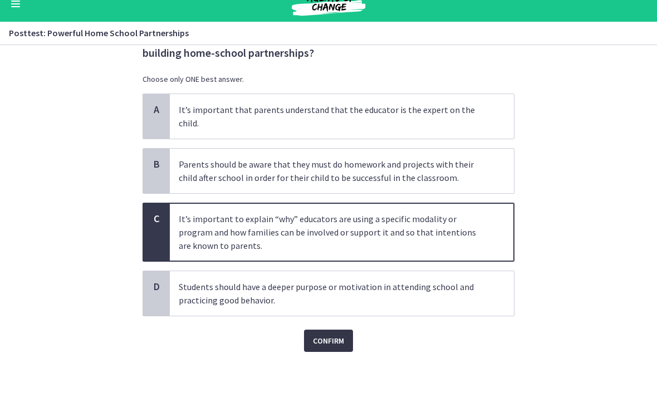
click at [333, 348] on span "Confirm" at bounding box center [328, 354] width 31 height 13
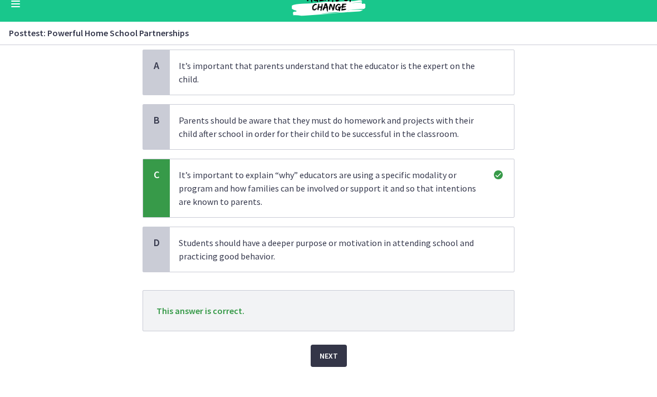
scroll to position [92, 0]
click at [332, 364] on span "Next" at bounding box center [329, 370] width 18 height 13
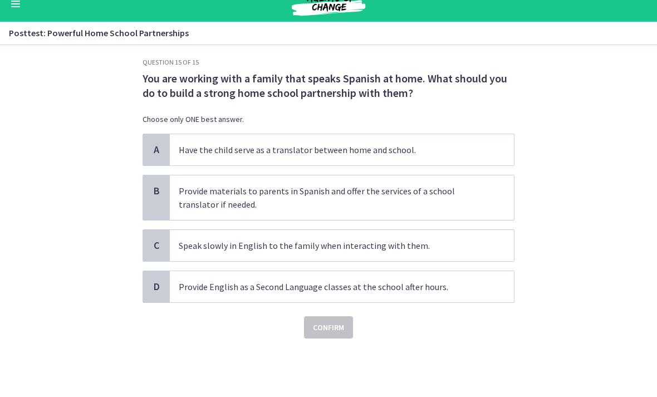
scroll to position [9, 0]
click at [447, 198] on p "Provide materials to parents in Spanish and offer the services of a school tran…" at bounding box center [331, 211] width 304 height 27
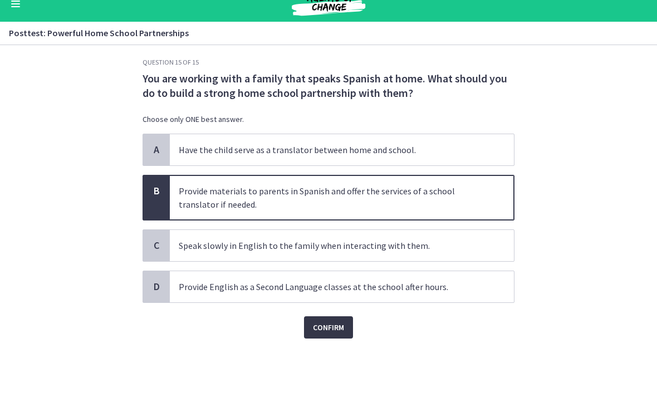
click at [333, 335] on span "Confirm" at bounding box center [328, 341] width 31 height 13
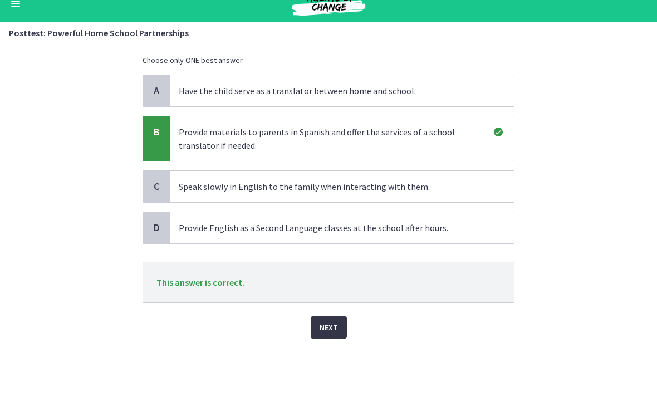
scroll to position [69, 0]
click at [330, 335] on span "Next" at bounding box center [329, 341] width 18 height 13
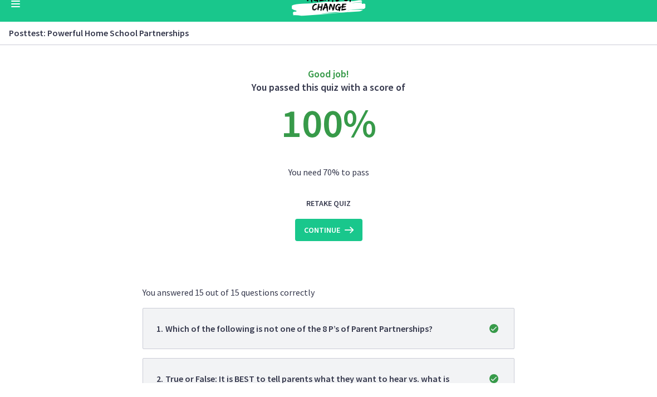
scroll to position [0, 0]
click at [316, 237] on span "Continue" at bounding box center [322, 243] width 36 height 13
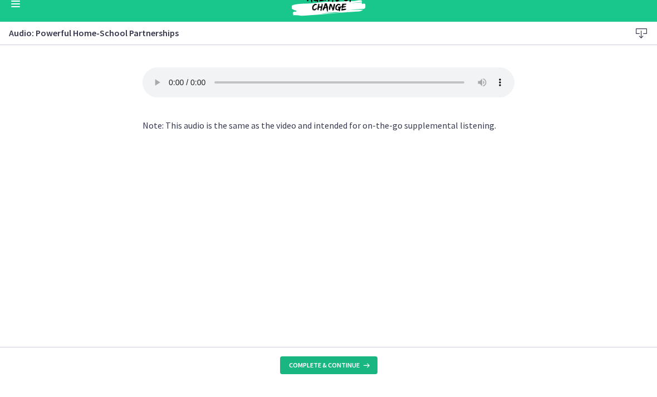
click at [347, 375] on span "Complete & continue" at bounding box center [324, 379] width 71 height 9
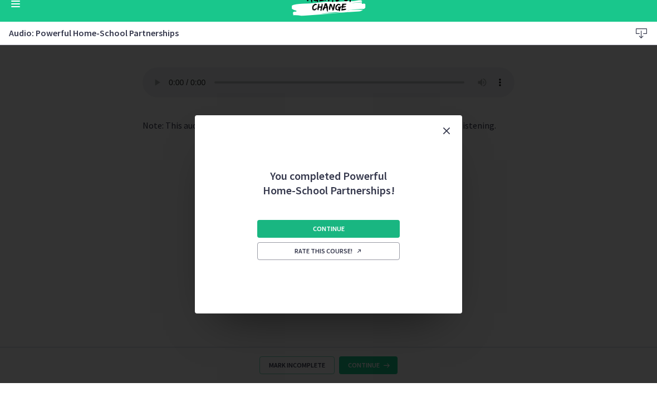
click at [381, 234] on button "Continue" at bounding box center [328, 243] width 143 height 18
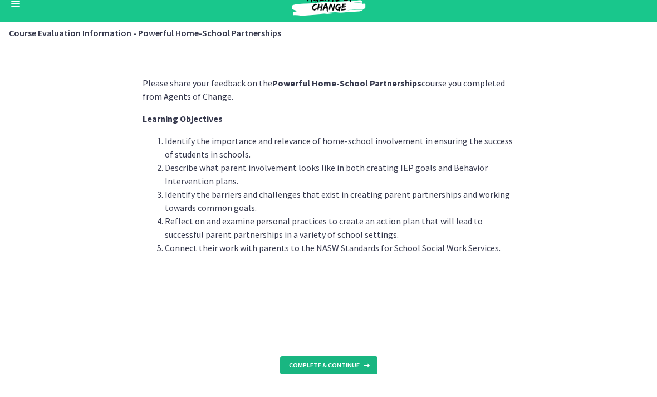
click at [349, 375] on span "Complete & continue" at bounding box center [324, 379] width 71 height 9
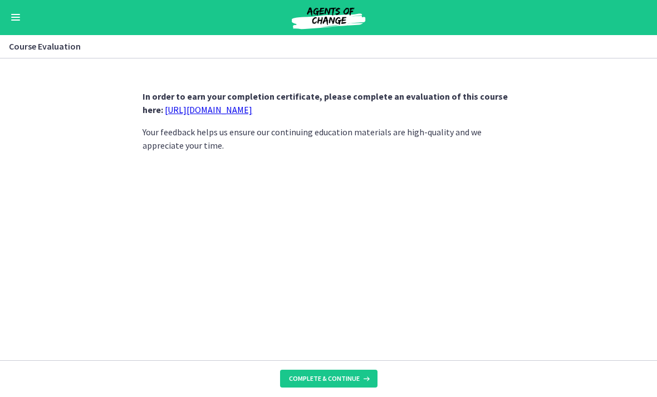
click at [232, 114] on link "[URL][DOMAIN_NAME]" at bounding box center [208, 110] width 87 height 11
